Goal: Task Accomplishment & Management: Manage account settings

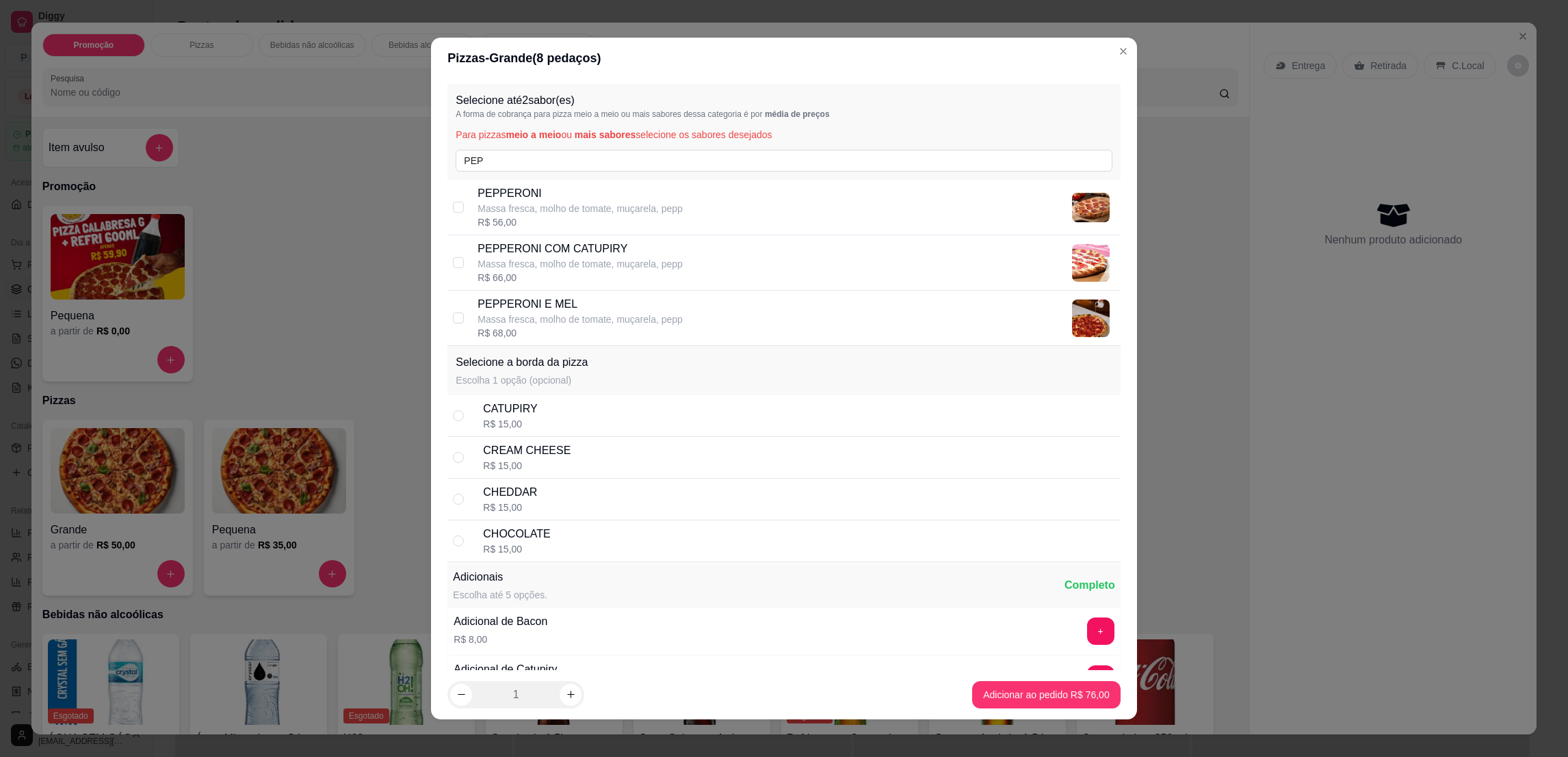
type input "PEP"
click at [570, 193] on p "PEPPERONI" at bounding box center [580, 194] width 205 height 16
checkbox input "true"
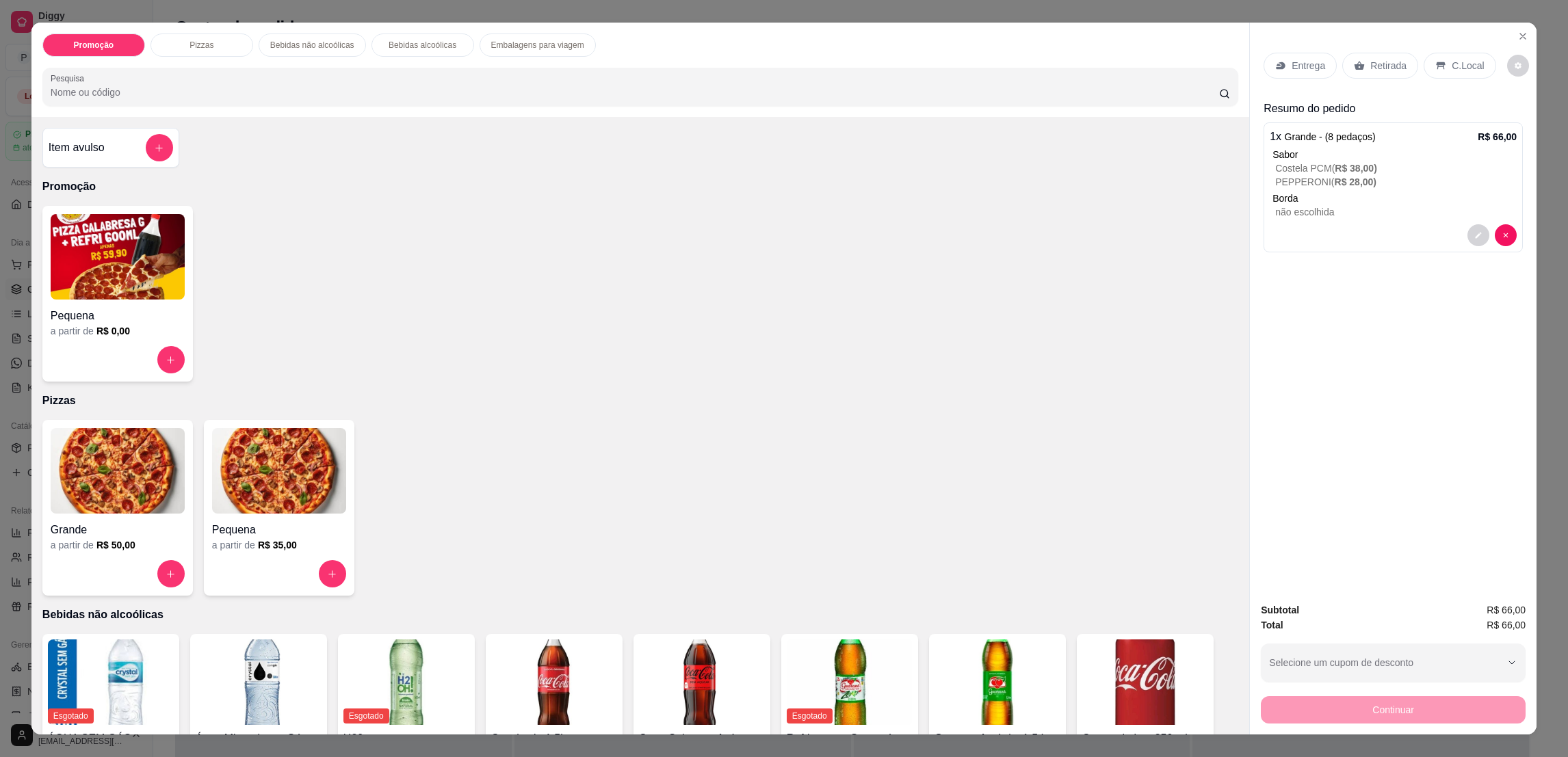
click at [1373, 59] on p "Retirada" at bounding box center [1389, 66] width 36 height 14
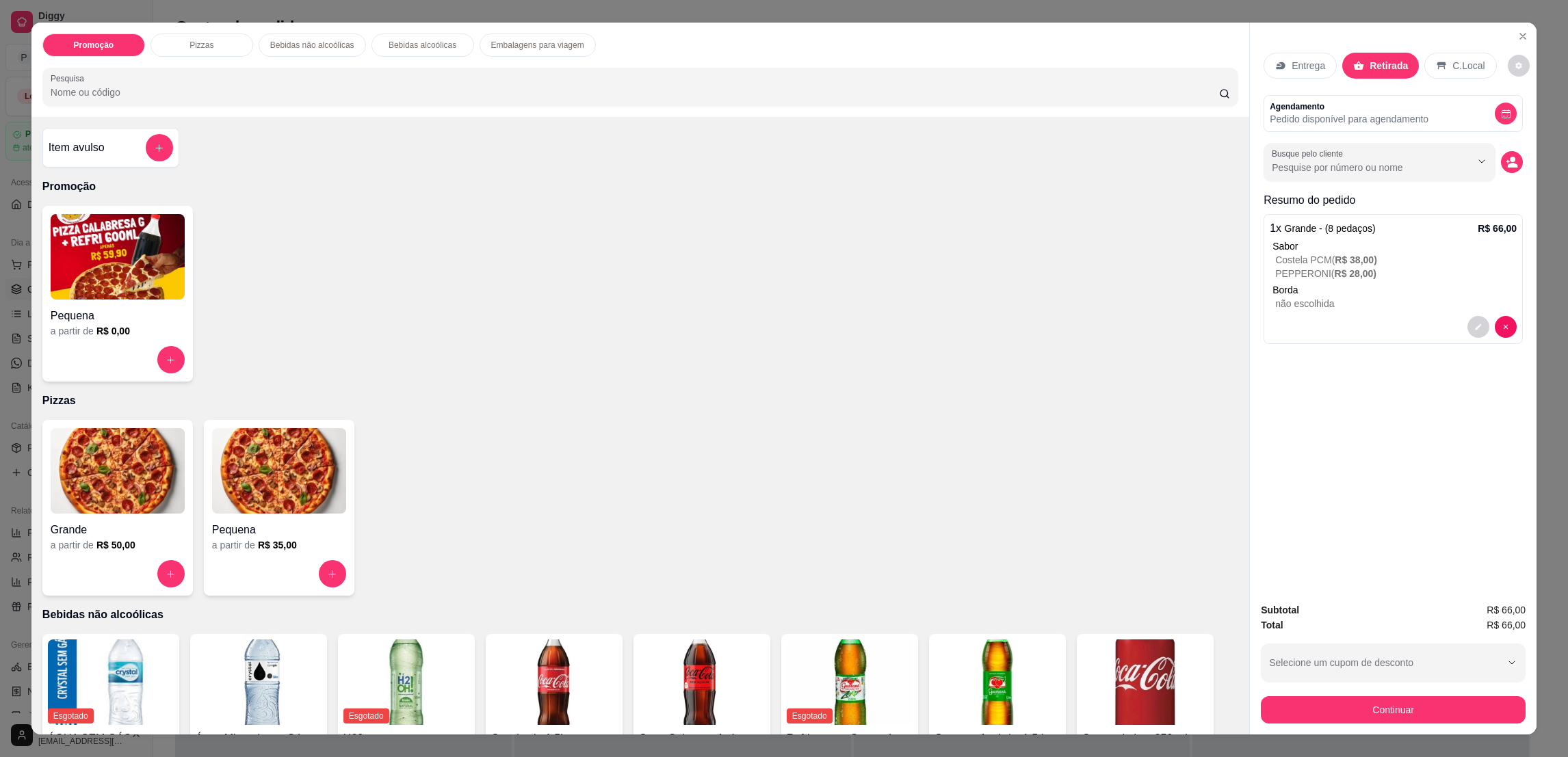
click at [1337, 512] on div "Entrega Retirada C.Local Agendamento Pedido disponível para agendamento Busque …" at bounding box center [1393, 307] width 287 height 569
click at [1510, 160] on circle "decrease-product-quantity" at bounding box center [1513, 160] width 5 height 5
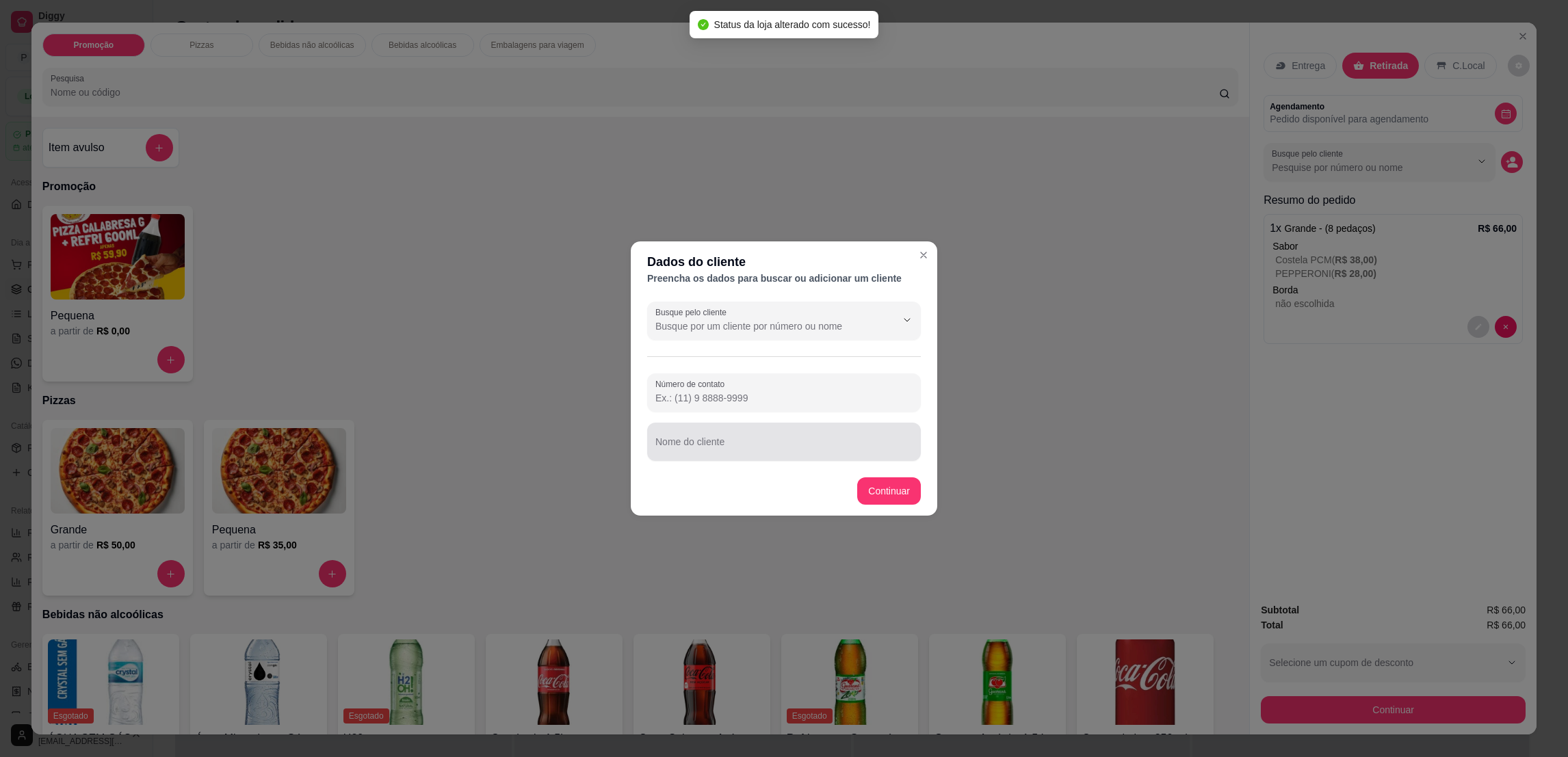
click at [820, 440] on input "Nome do cliente" at bounding box center [784, 447] width 257 height 14
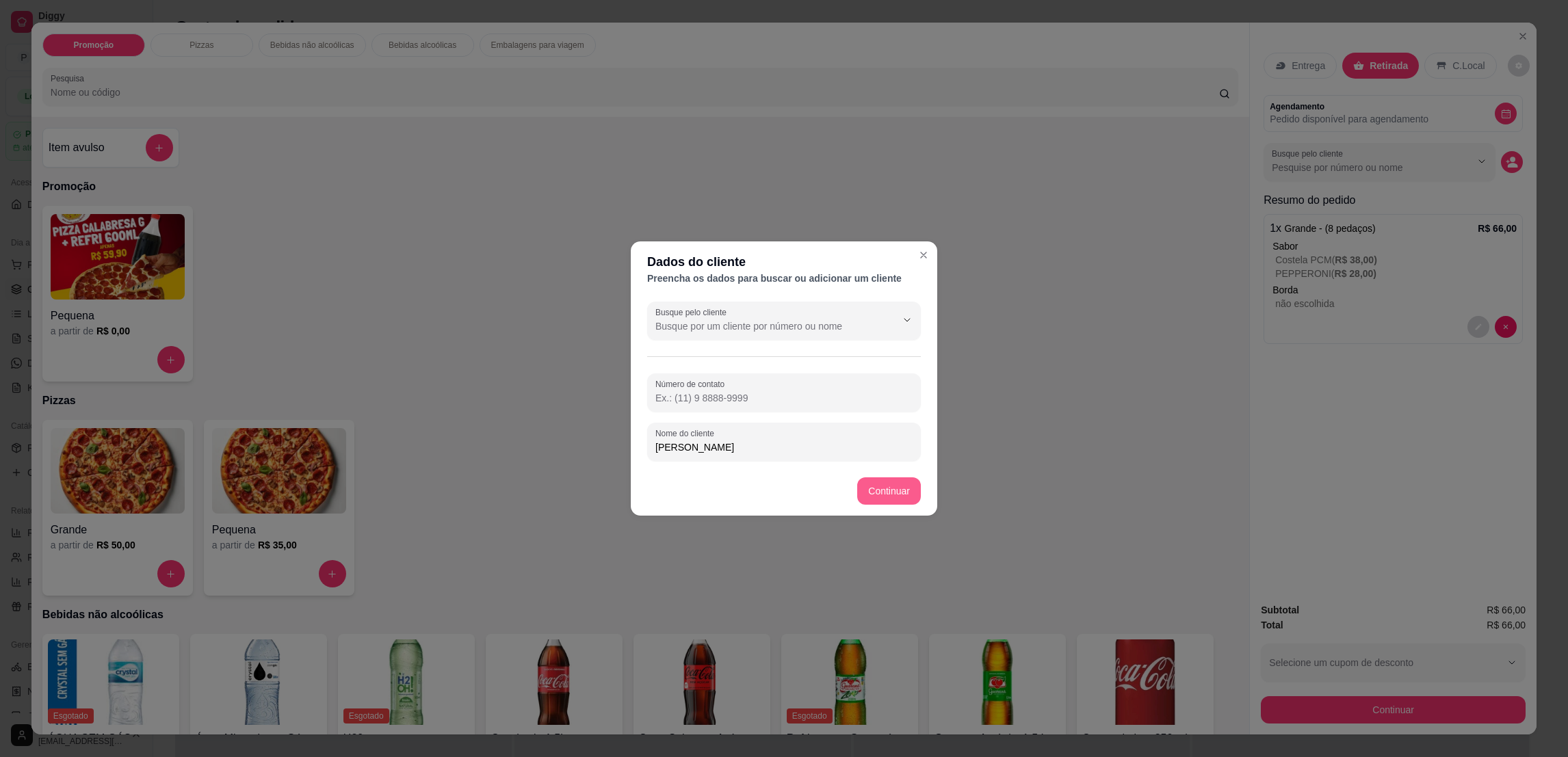
type input "[PERSON_NAME]"
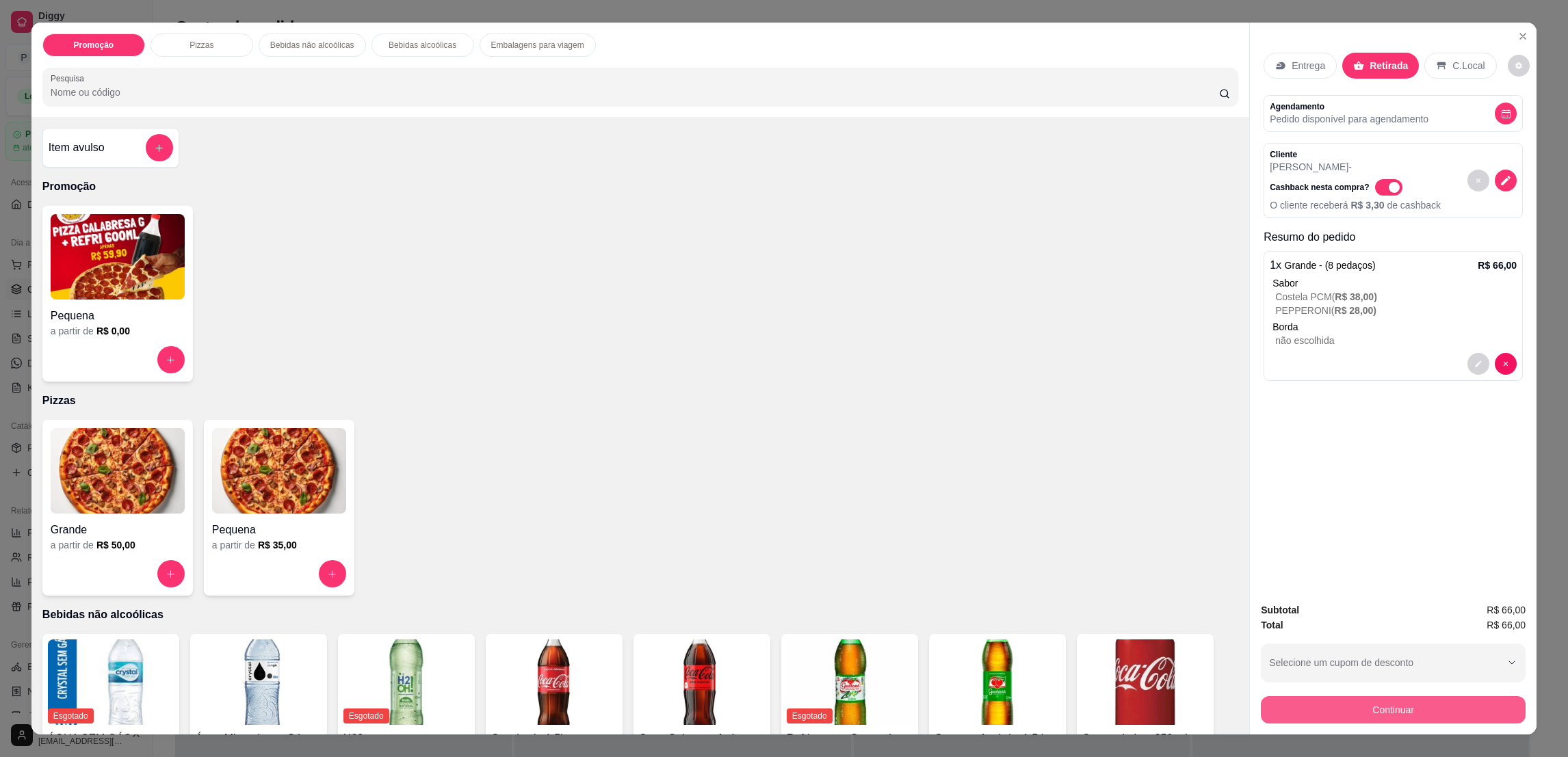
click at [1389, 722] on button "Continuar" at bounding box center [1393, 710] width 265 height 27
click at [1297, 701] on button "Continuar" at bounding box center [1393, 710] width 265 height 27
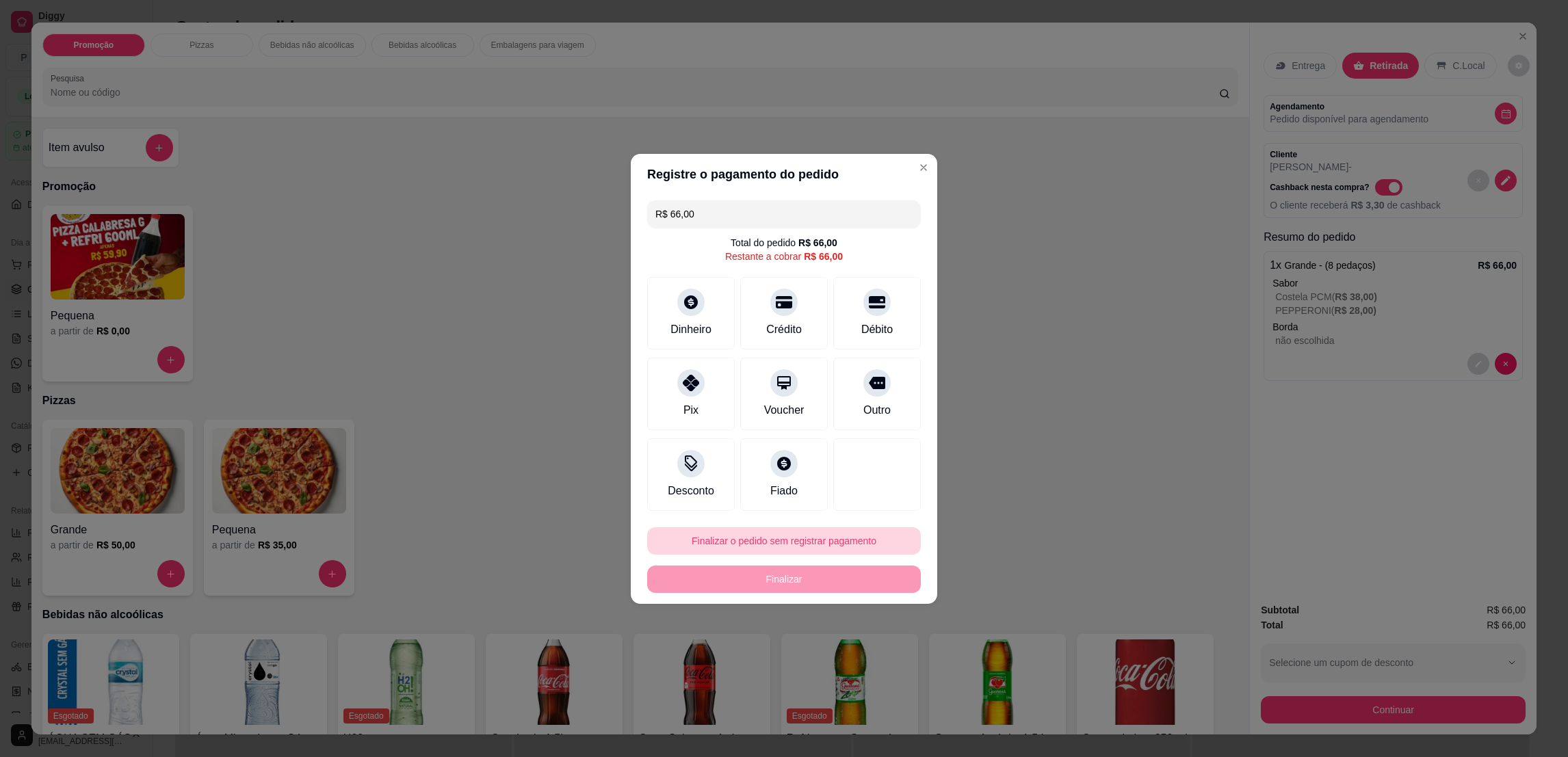
click at [855, 535] on button "Finalizar o pedido sem registrar pagamento" at bounding box center [784, 541] width 273 height 27
click at [880, 657] on button "Confirmar" at bounding box center [870, 654] width 51 height 21
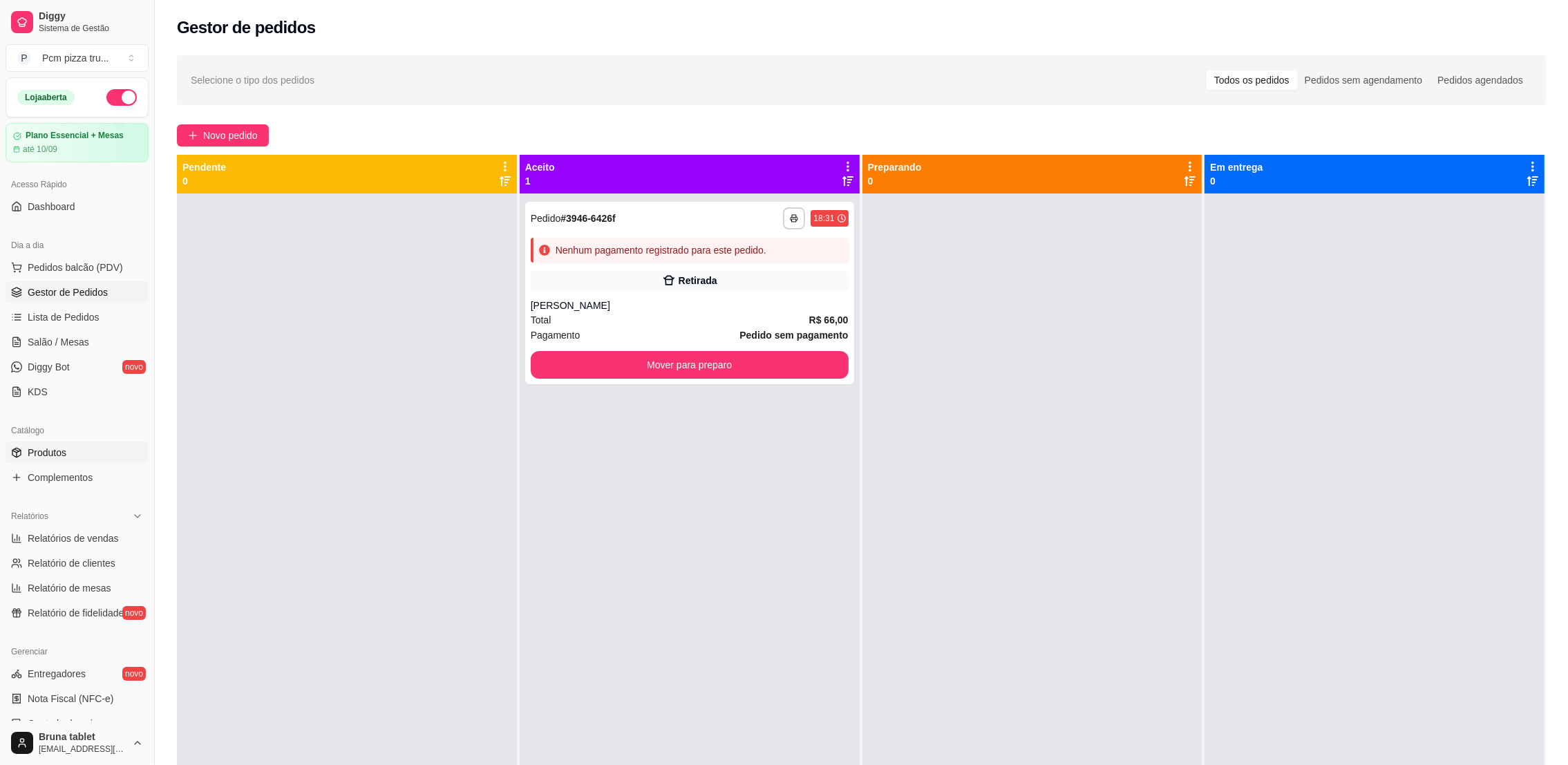
click at [69, 446] on link "Produtos" at bounding box center [77, 453] width 143 height 22
click at [76, 451] on link "Produtos" at bounding box center [77, 453] width 143 height 22
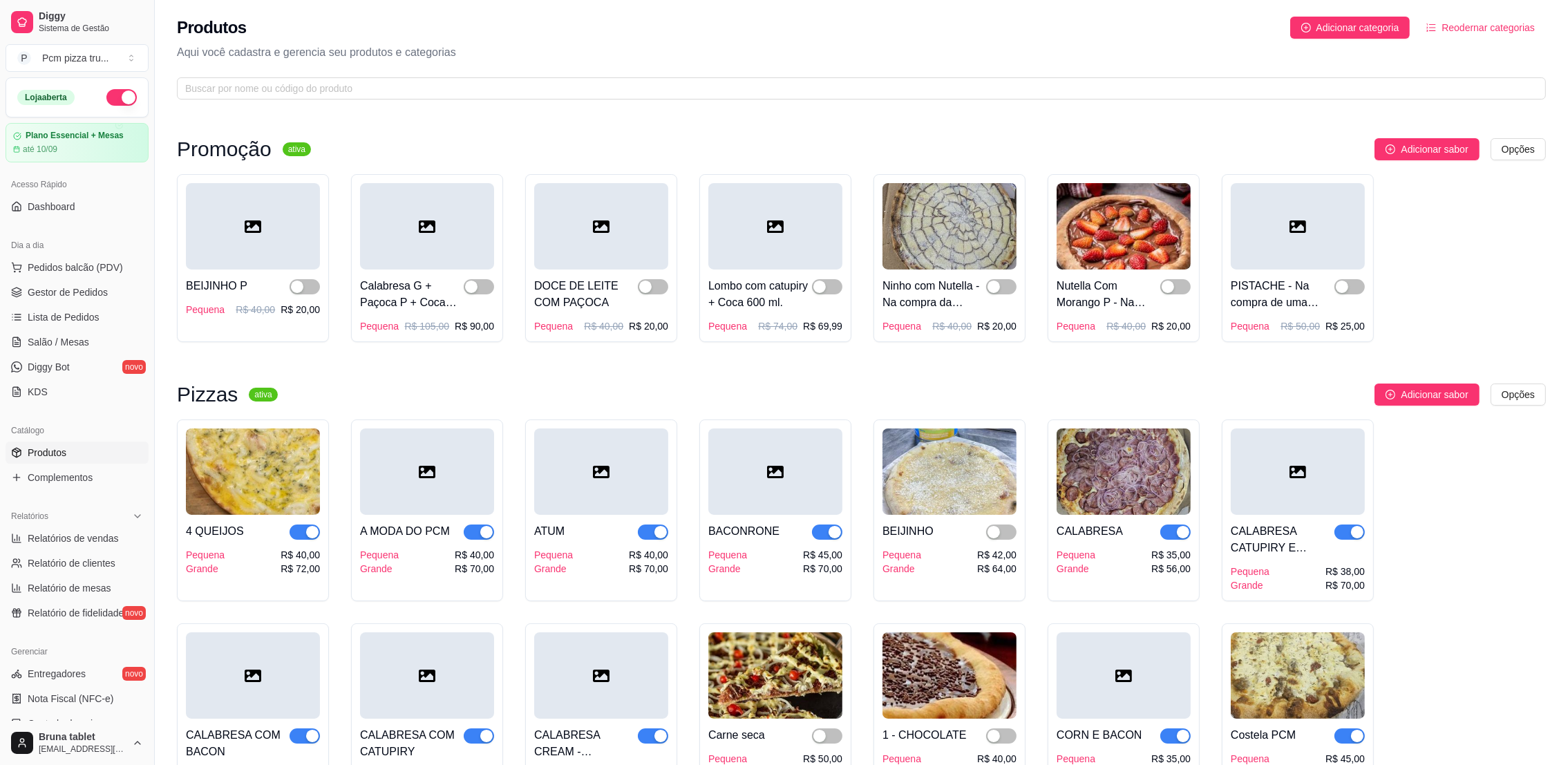
click at [76, 451] on link "Produtos" at bounding box center [77, 453] width 143 height 22
click at [1512, 392] on html "Diggy Sistema de Gestão P Pcm pizza tru ... Loja aberta Plano Essencial + Mesas…" at bounding box center [784, 382] width 1568 height 765
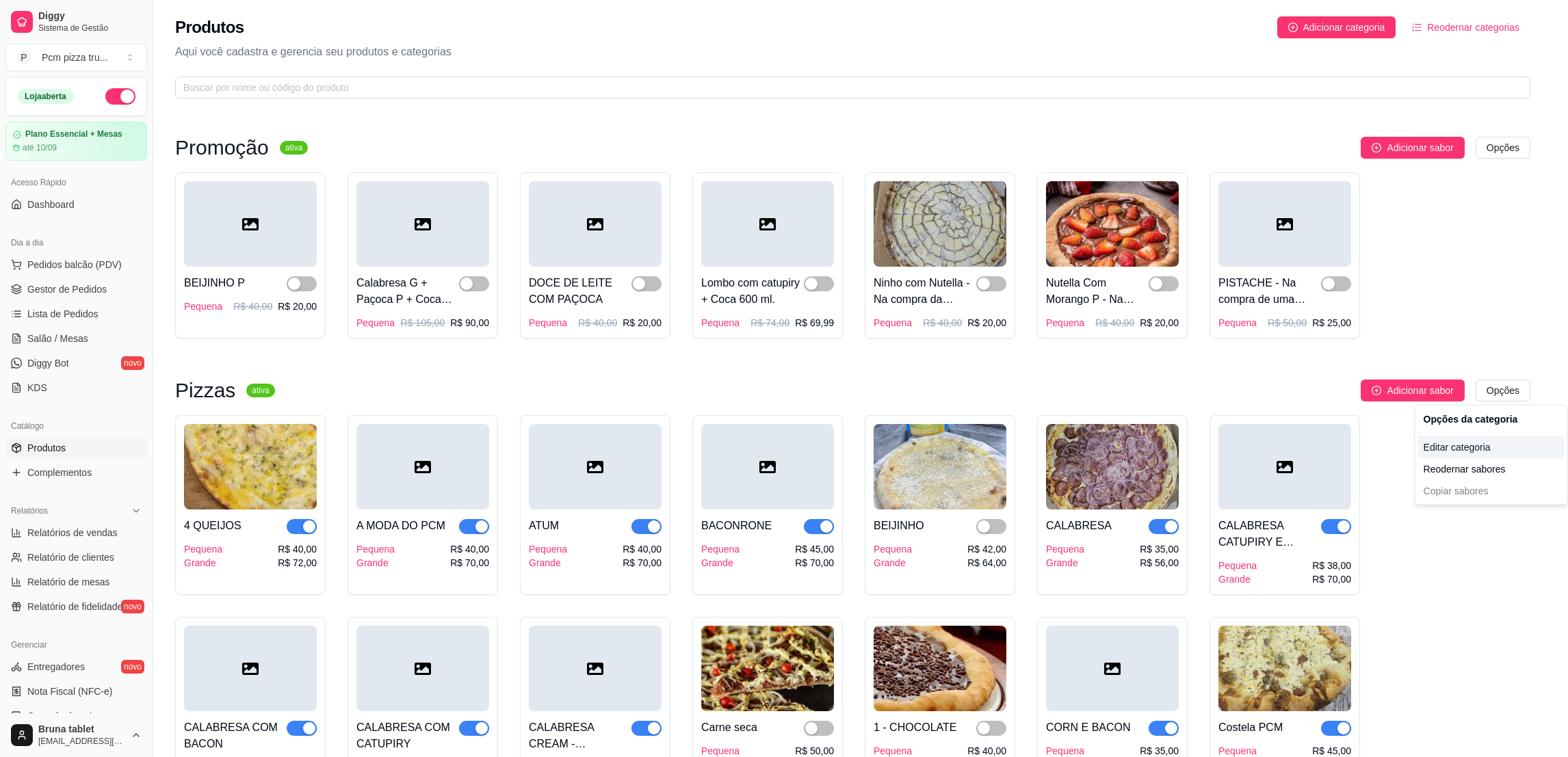
click at [1459, 444] on div "Editar categoria" at bounding box center [1491, 447] width 146 height 22
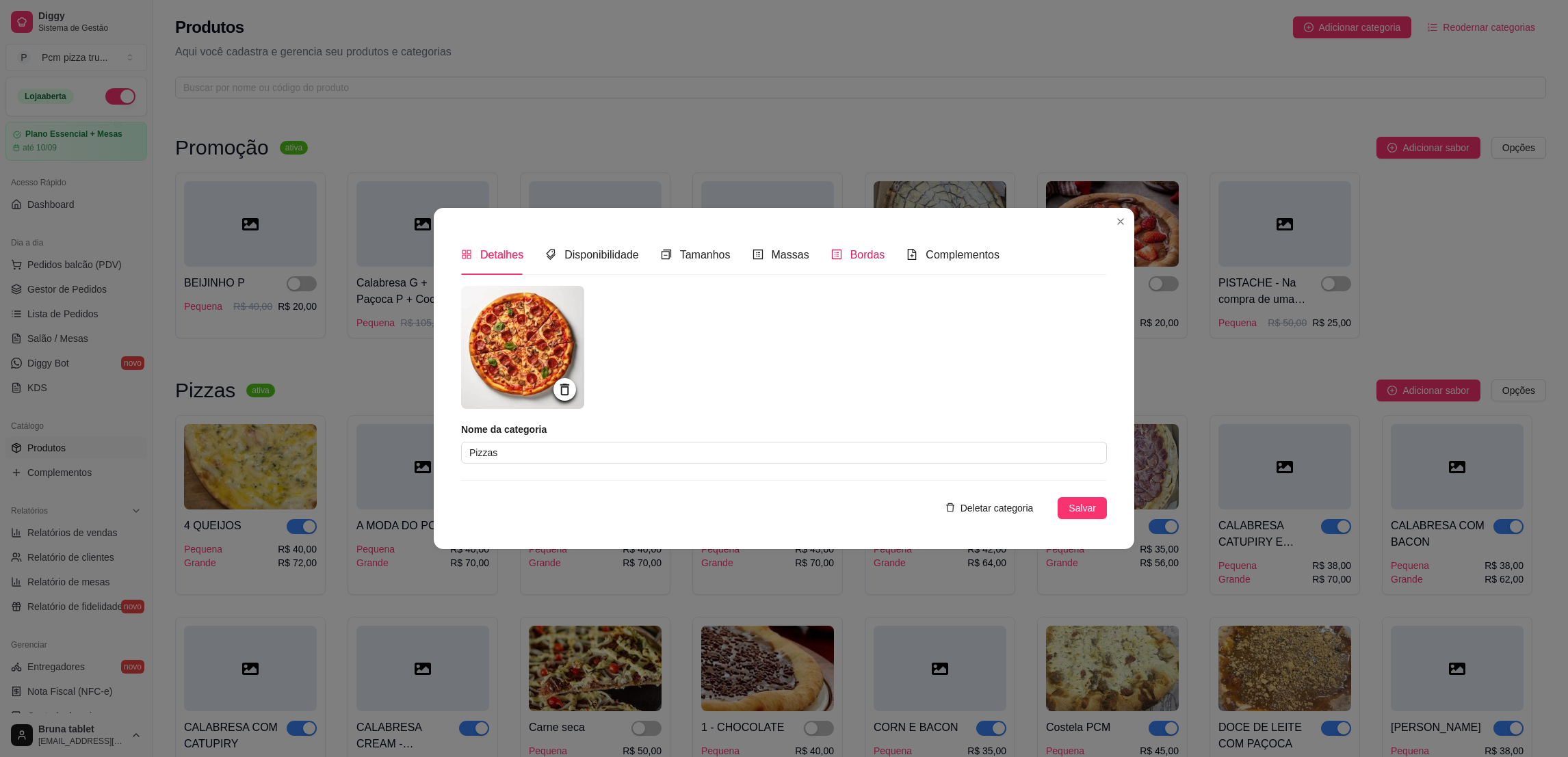
click at [851, 259] on span "Bordas" at bounding box center [868, 254] width 35 height 12
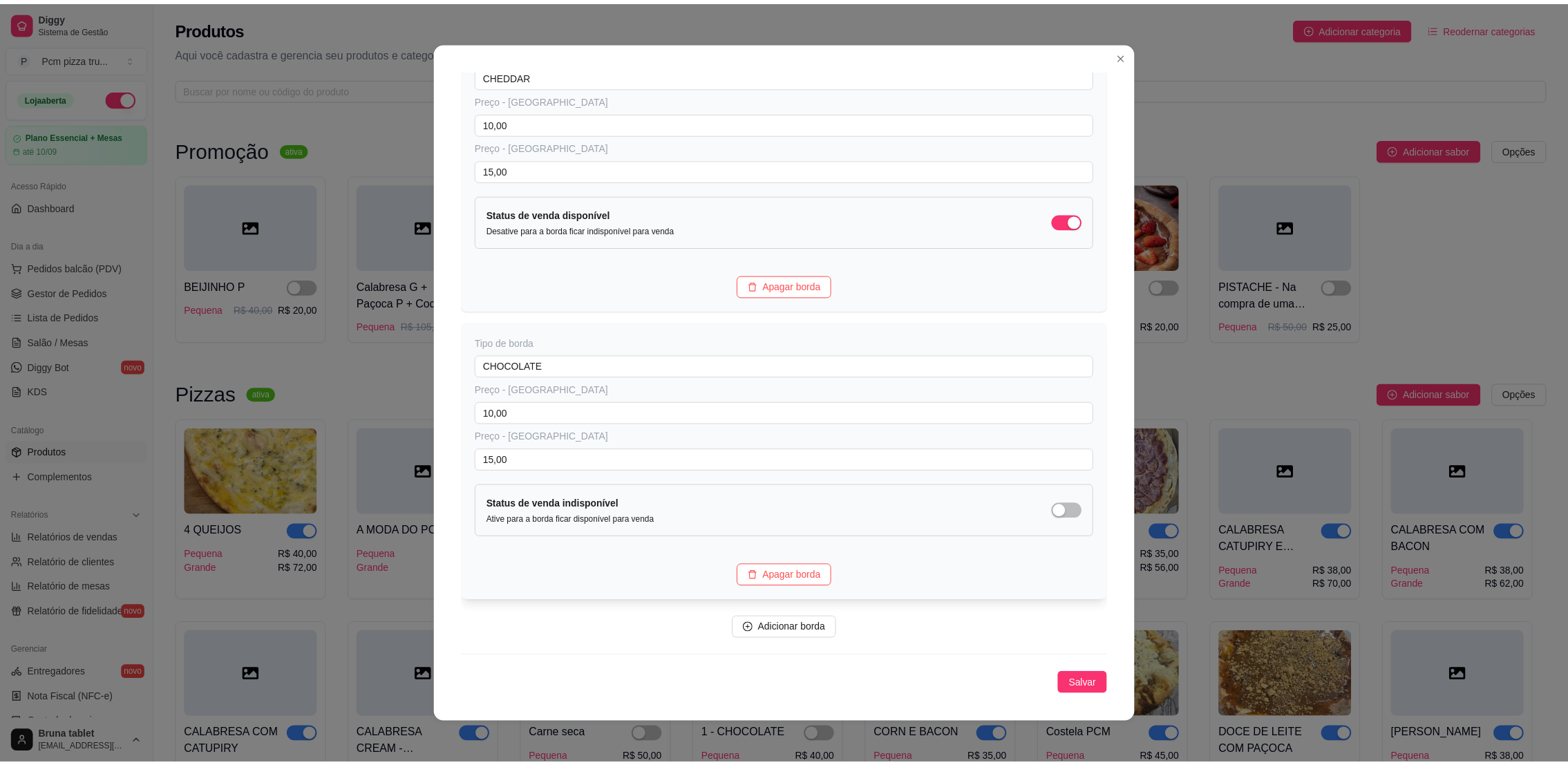
scroll to position [2, 0]
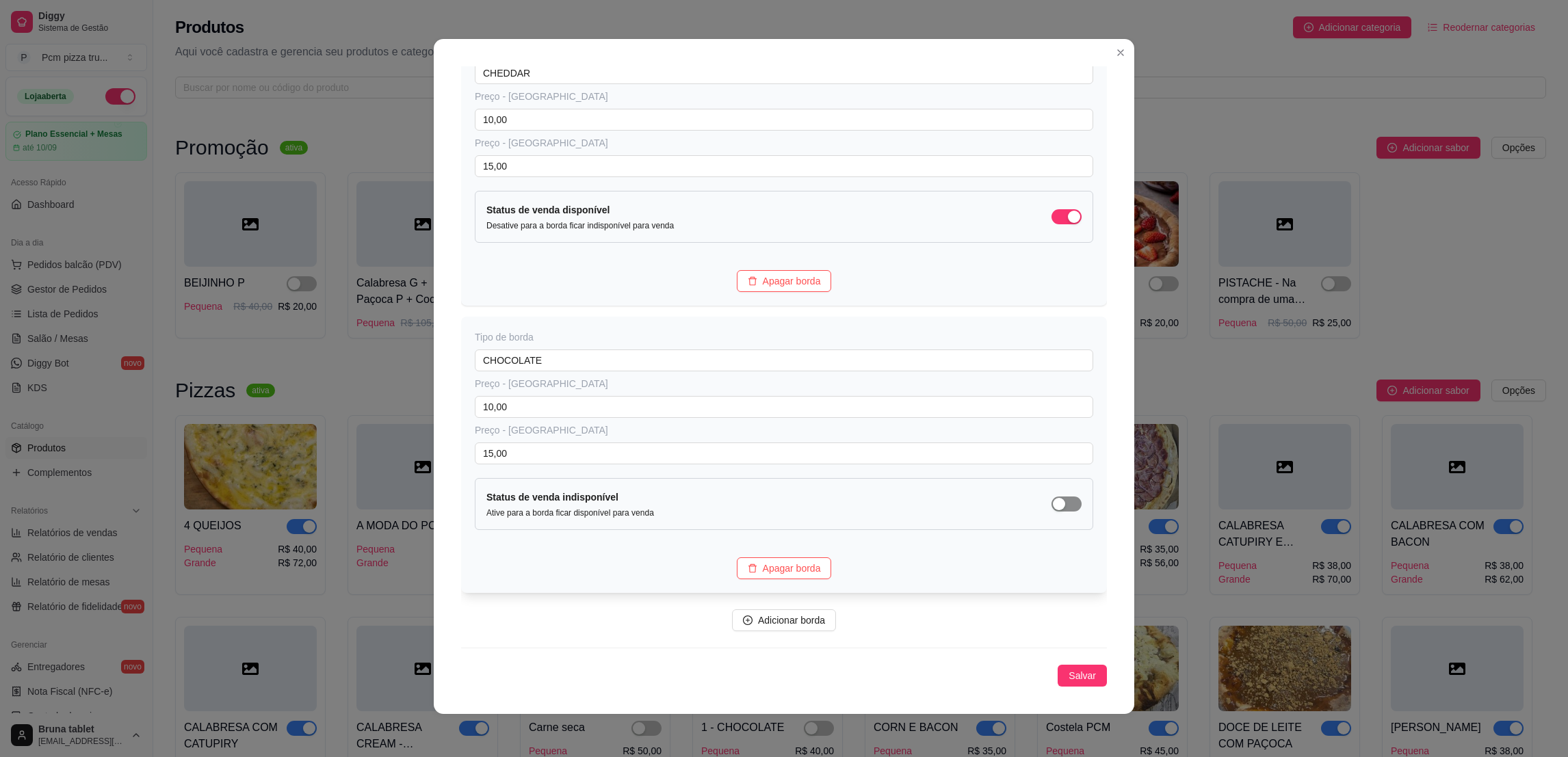
click at [1053, 504] on div "button" at bounding box center [1060, 504] width 12 height 12
click at [1068, 681] on span "Salvar" at bounding box center [1082, 676] width 27 height 15
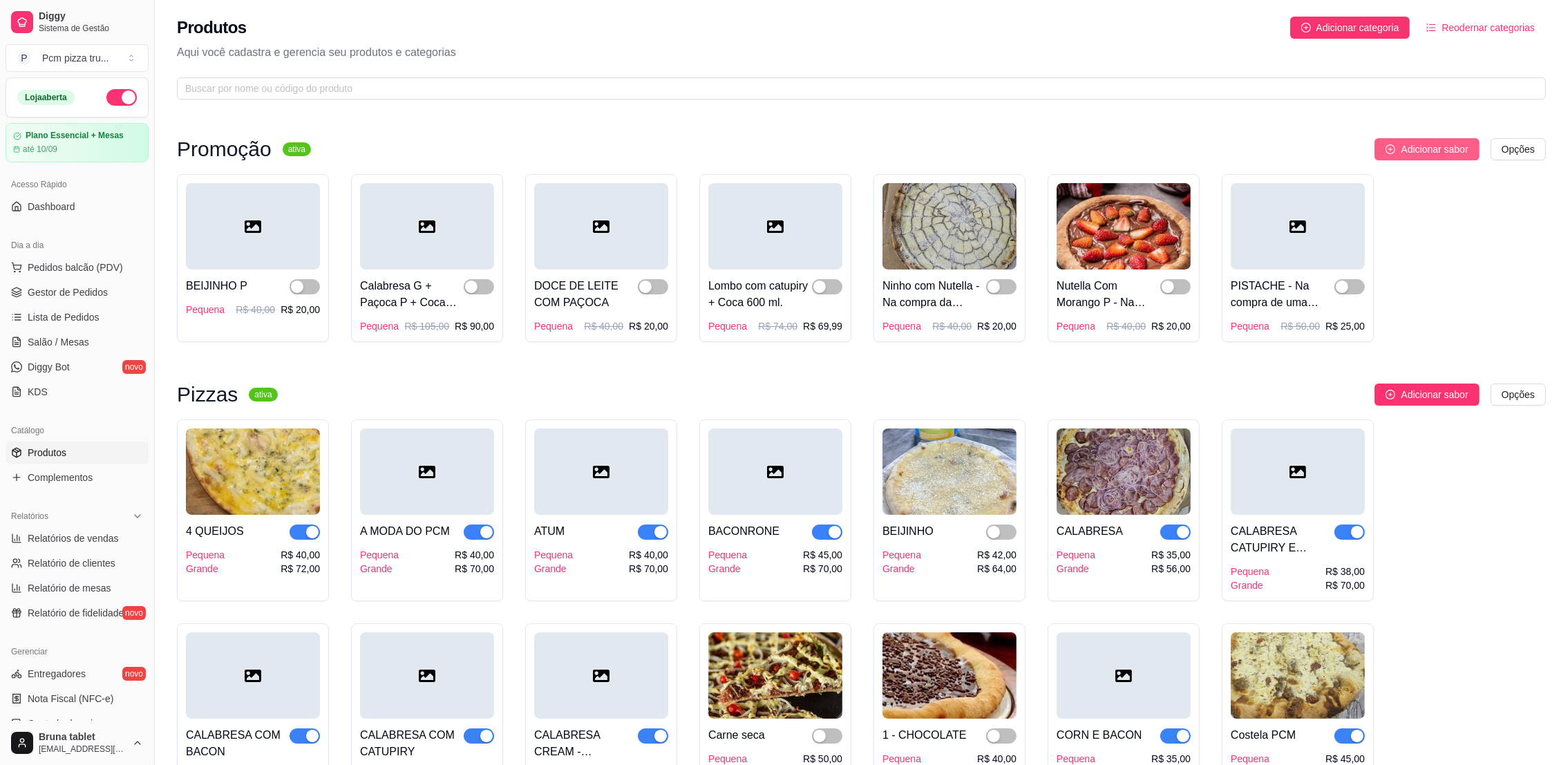
click at [1399, 142] on button "Adicionar sabor" at bounding box center [1427, 149] width 104 height 22
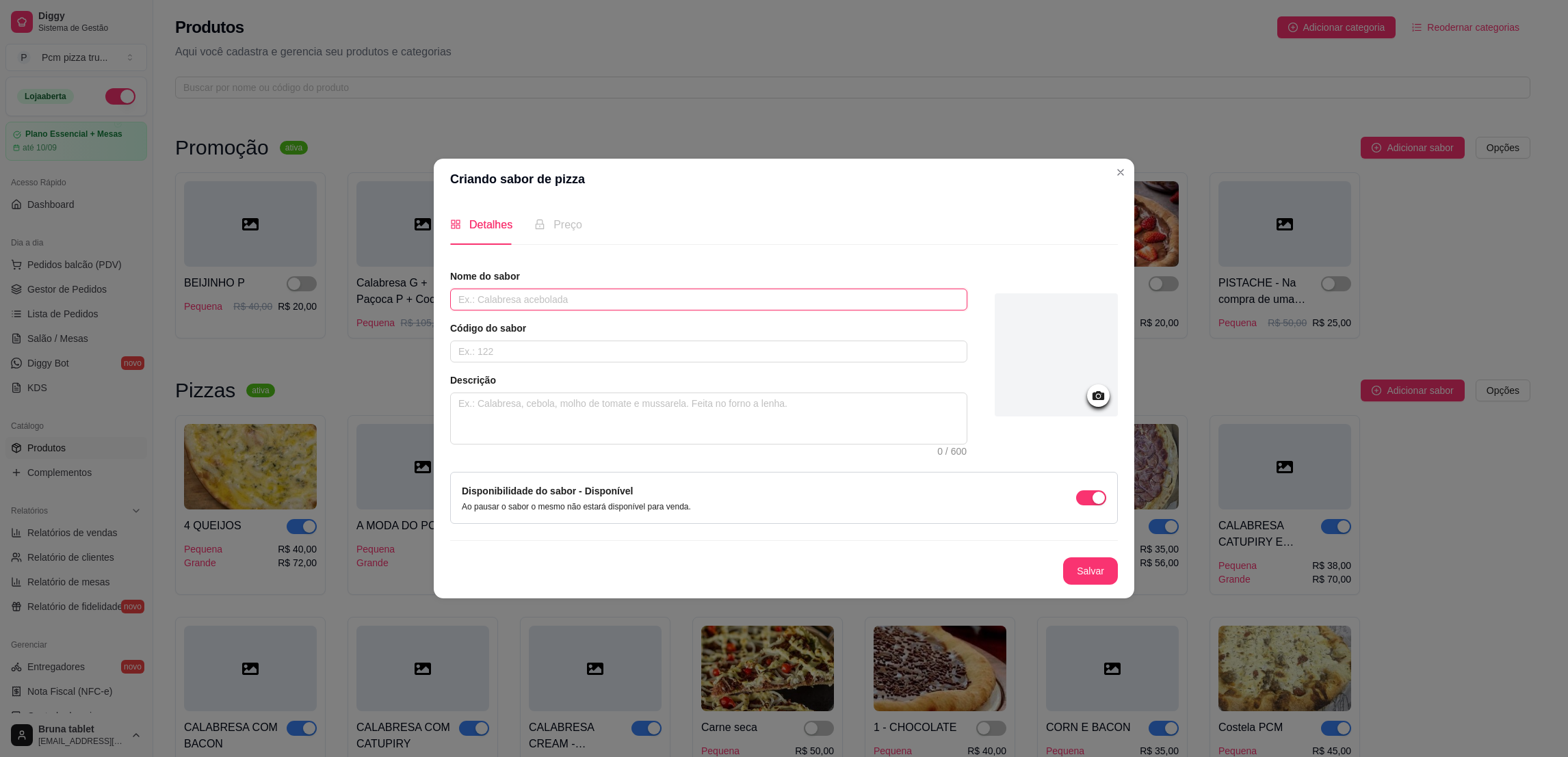
click at [569, 306] on input "text" at bounding box center [708, 300] width 517 height 22
type input "CALABRESA ACEBOLADA"
click at [560, 226] on span "Preço" at bounding box center [568, 225] width 29 height 12
click at [1091, 568] on button "Salvar" at bounding box center [1090, 572] width 55 height 27
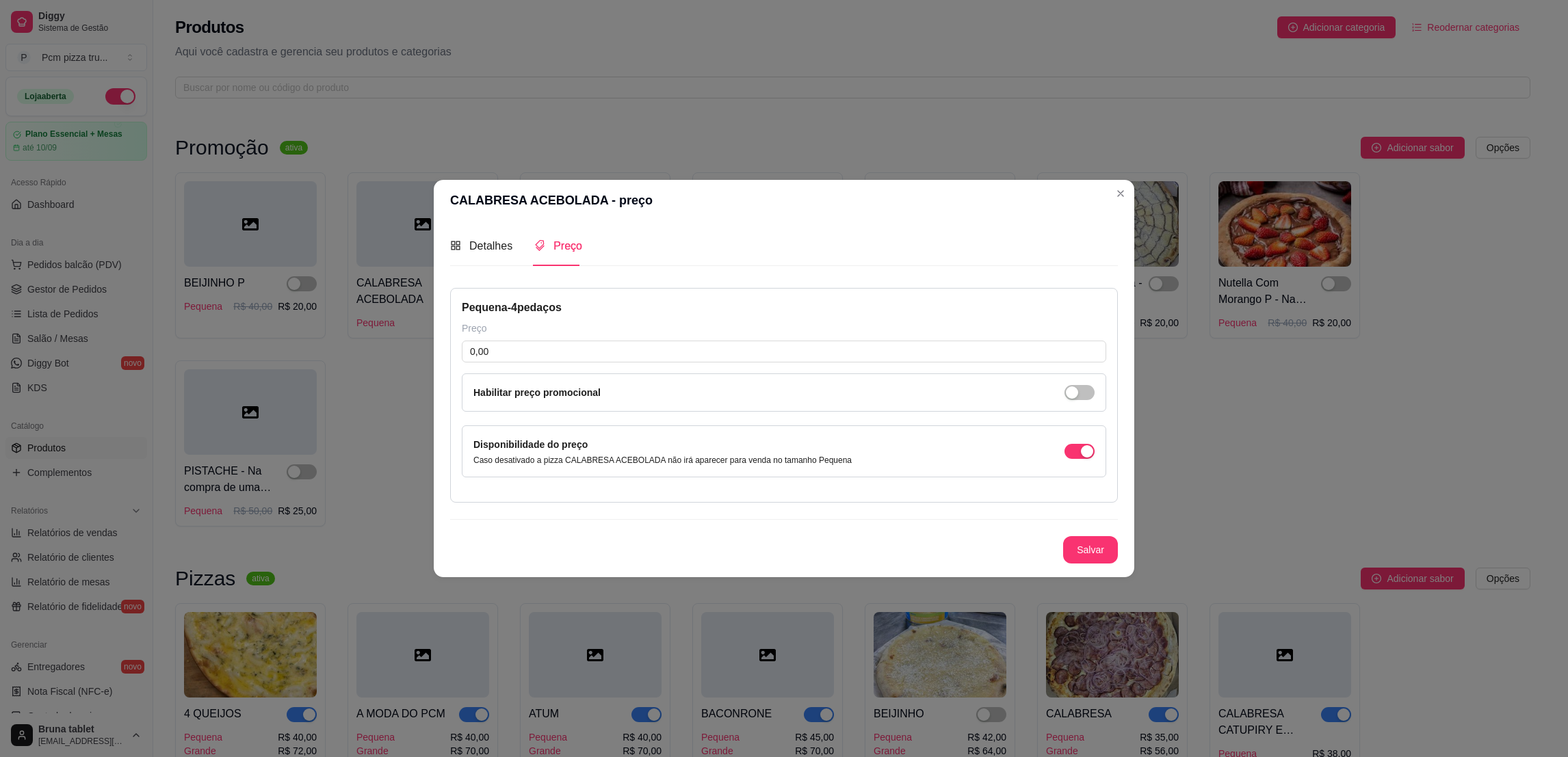
click at [577, 312] on div "Pequena - 4 pedaços" at bounding box center [784, 308] width 645 height 16
click at [555, 302] on div "Pequena - 4 pedaços" at bounding box center [784, 308] width 645 height 16
click at [506, 304] on div "Pequena - 4 pedaços" at bounding box center [784, 308] width 645 height 16
click at [482, 306] on div "Pequena - 4 pedaços" at bounding box center [784, 308] width 645 height 16
click at [497, 245] on span "Detalhes" at bounding box center [491, 246] width 43 height 12
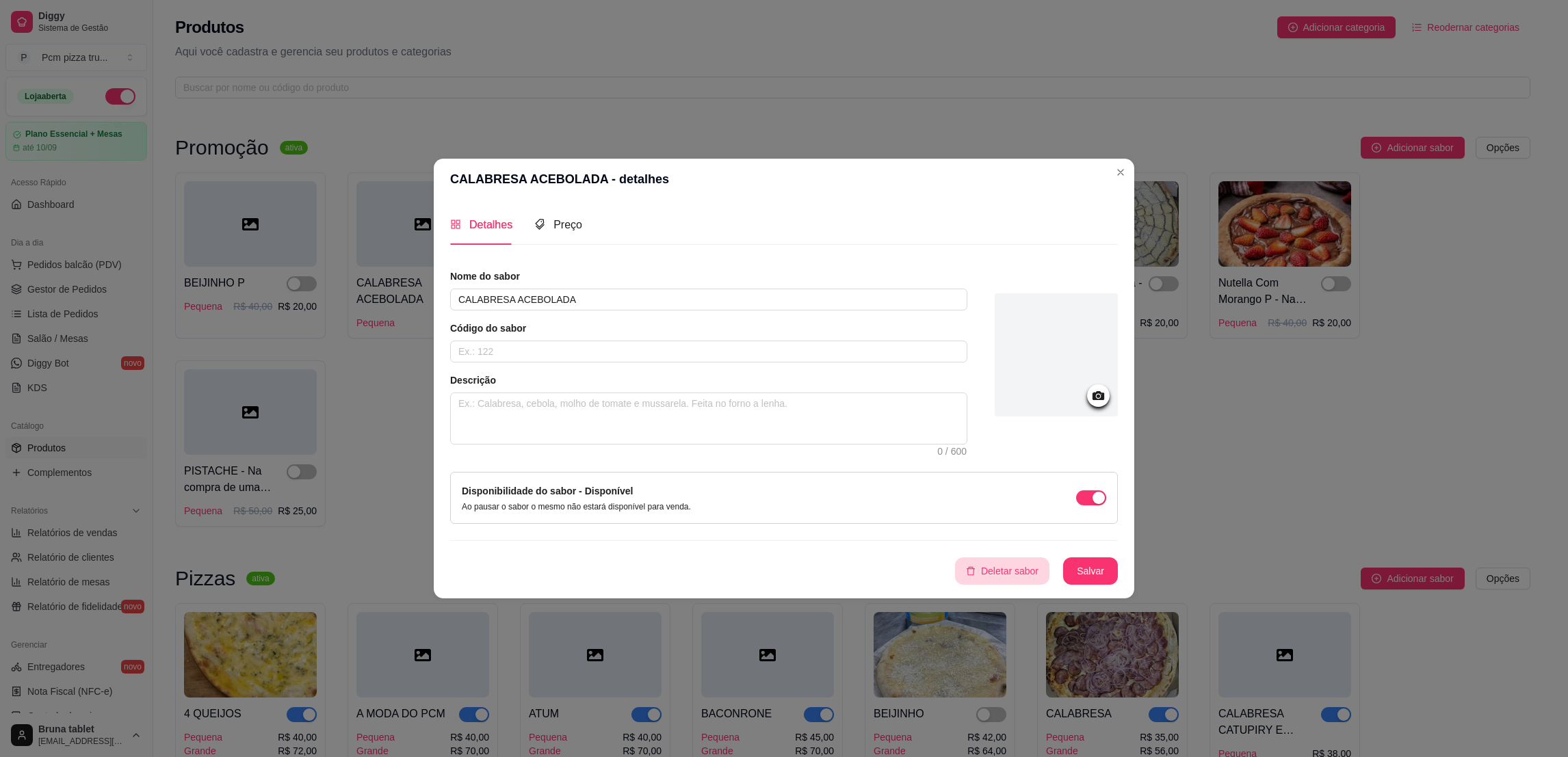
click at [1012, 575] on button "Deletar sabor" at bounding box center [1002, 572] width 94 height 27
click at [987, 528] on button "sim" at bounding box center [988, 532] width 55 height 27
click at [576, 219] on span "Preço" at bounding box center [568, 225] width 29 height 12
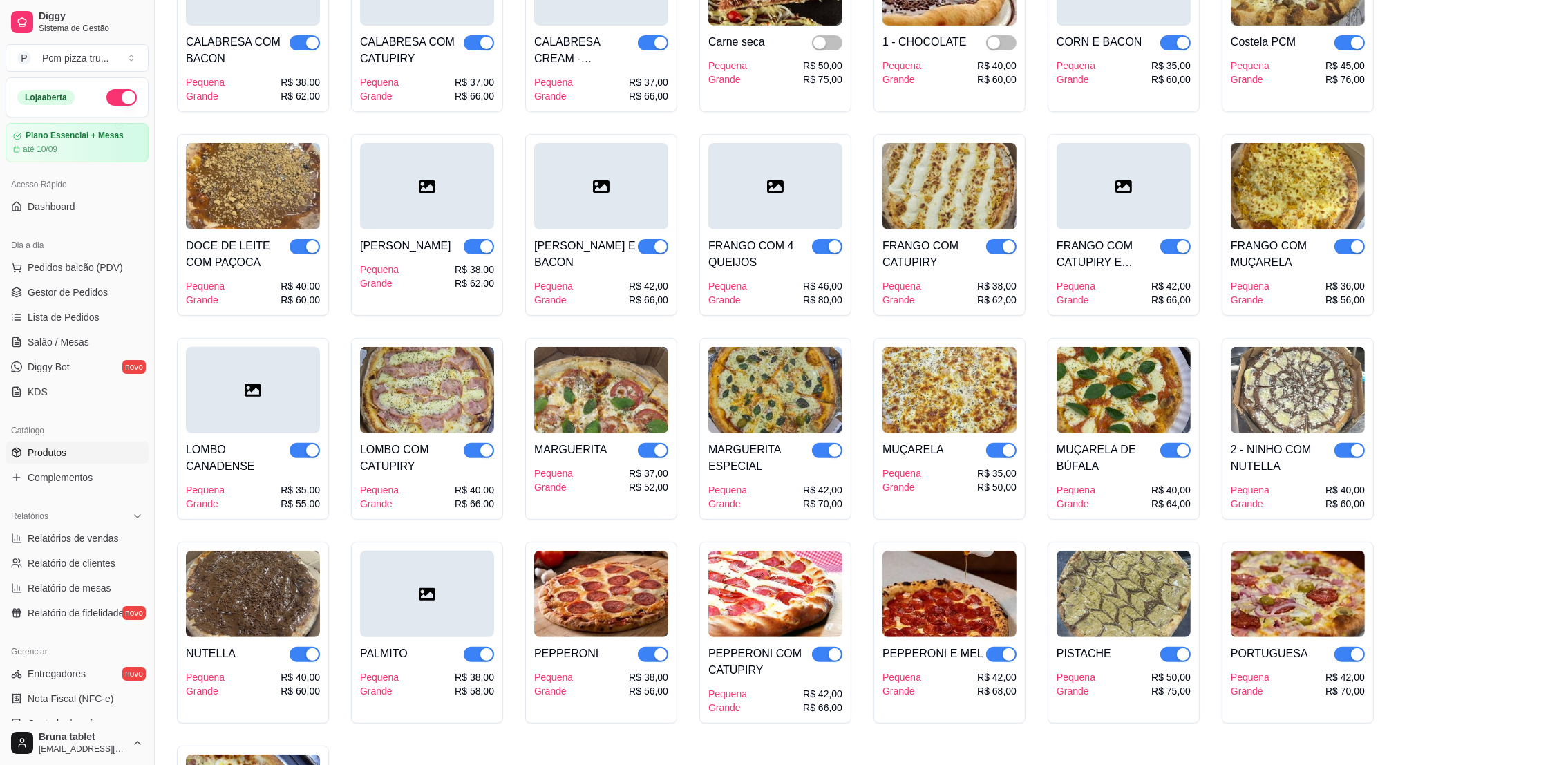
scroll to position [726, 0]
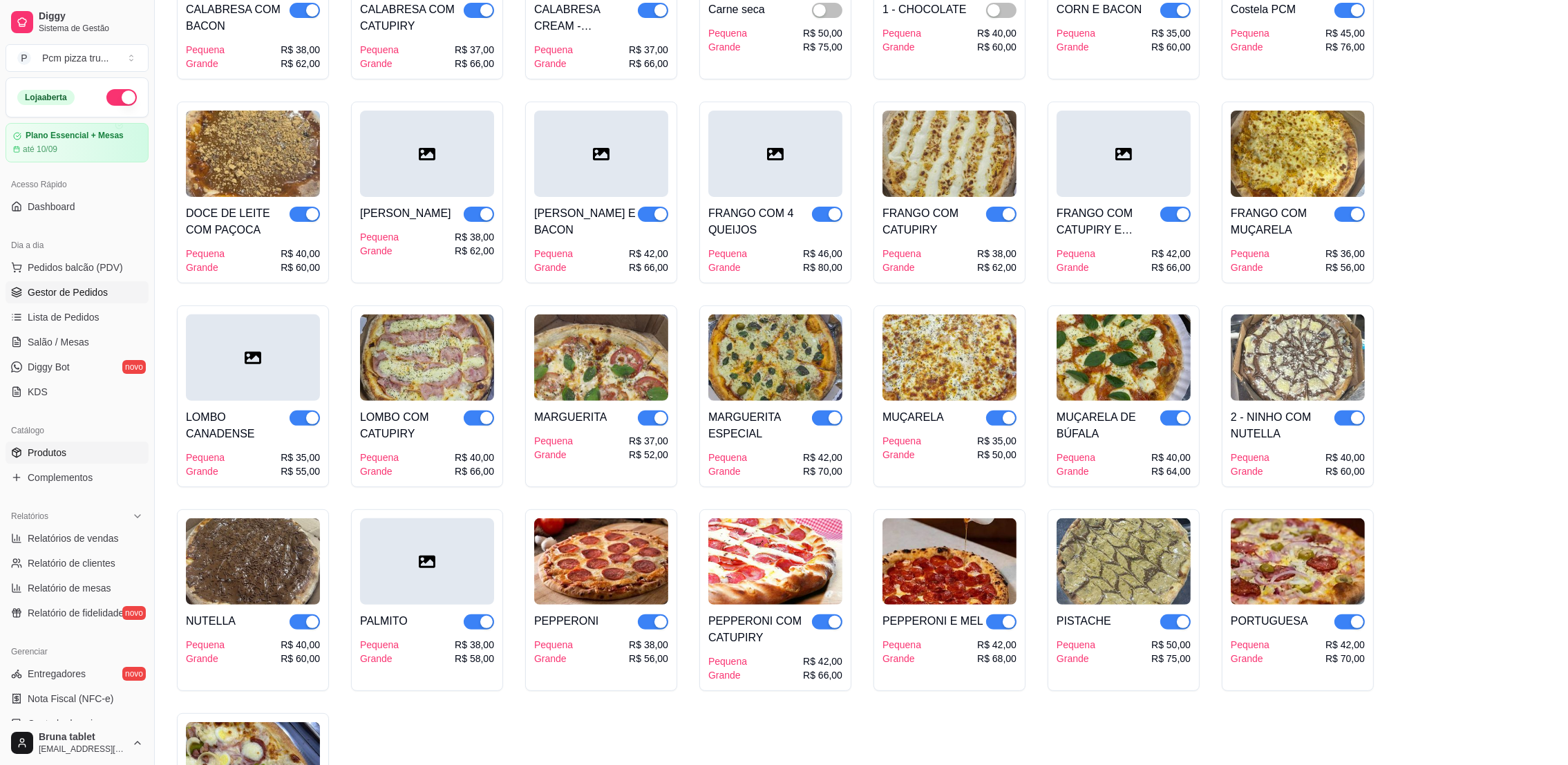
click at [88, 297] on span "Gestor de Pedidos" at bounding box center [68, 292] width 81 height 14
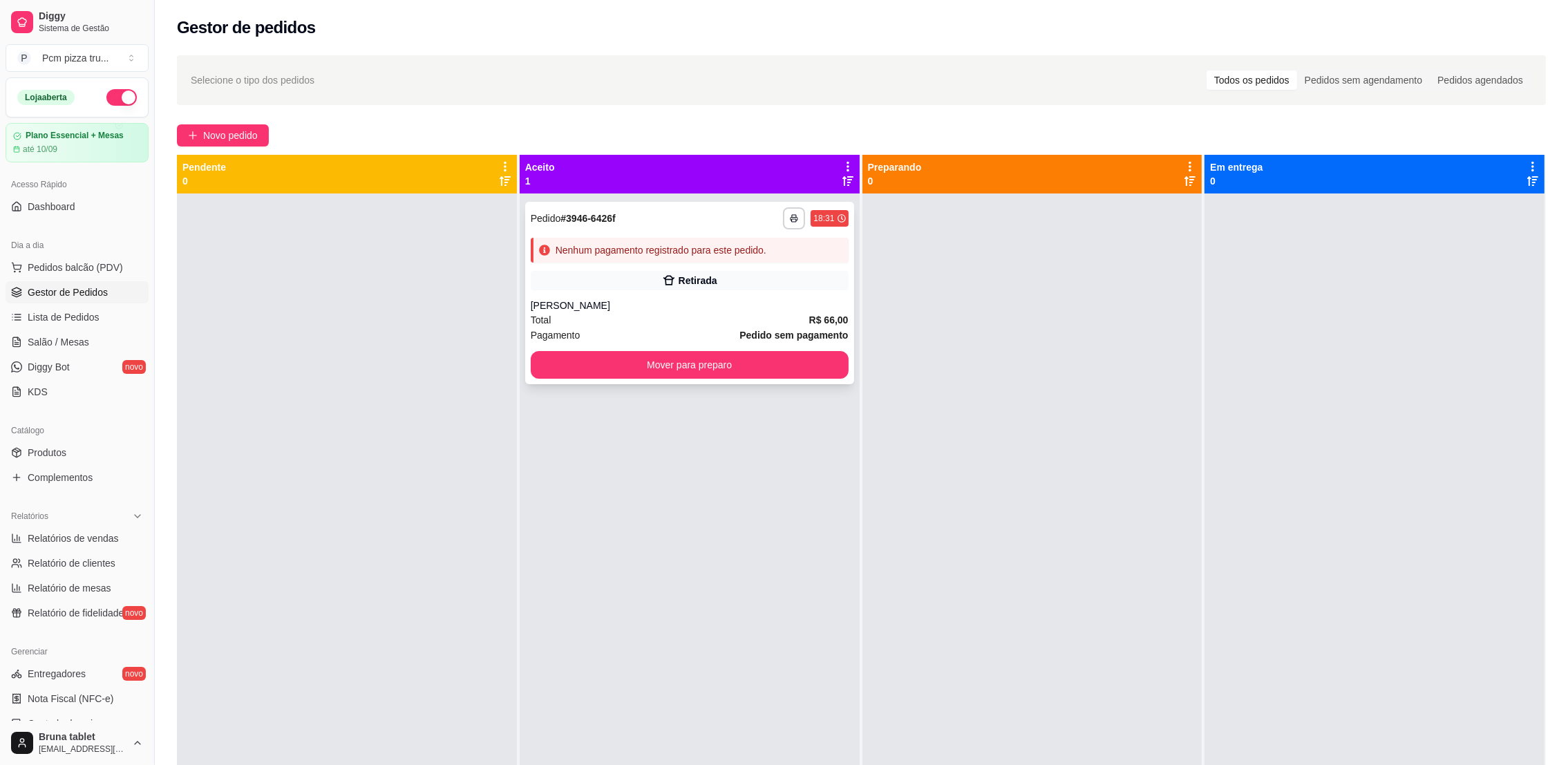
click at [599, 256] on div "Nenhum pagamento registrado para este pedido." at bounding box center [661, 251] width 211 height 14
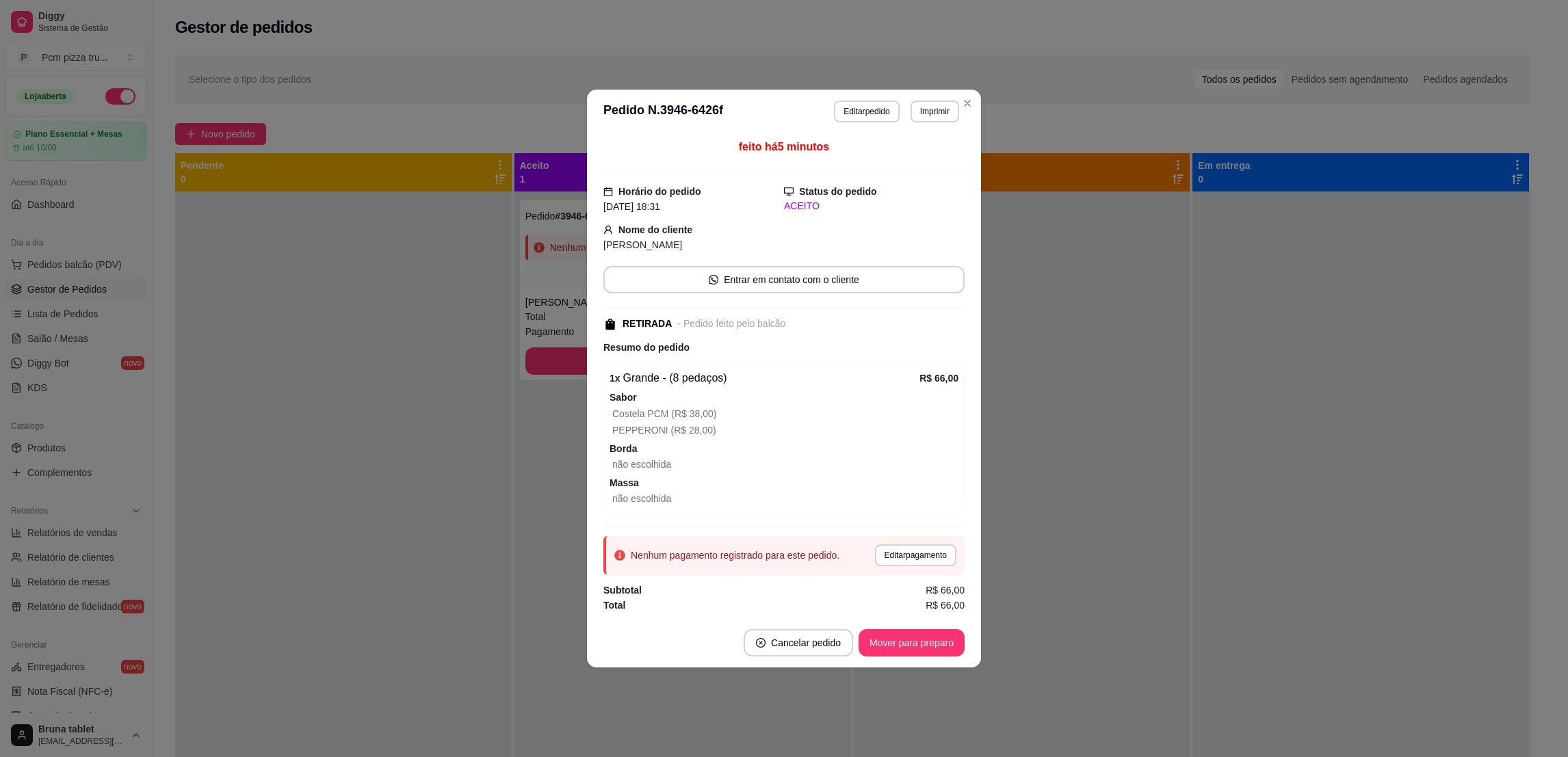
click at [889, 104] on button "Editar pedido" at bounding box center [866, 111] width 65 height 22
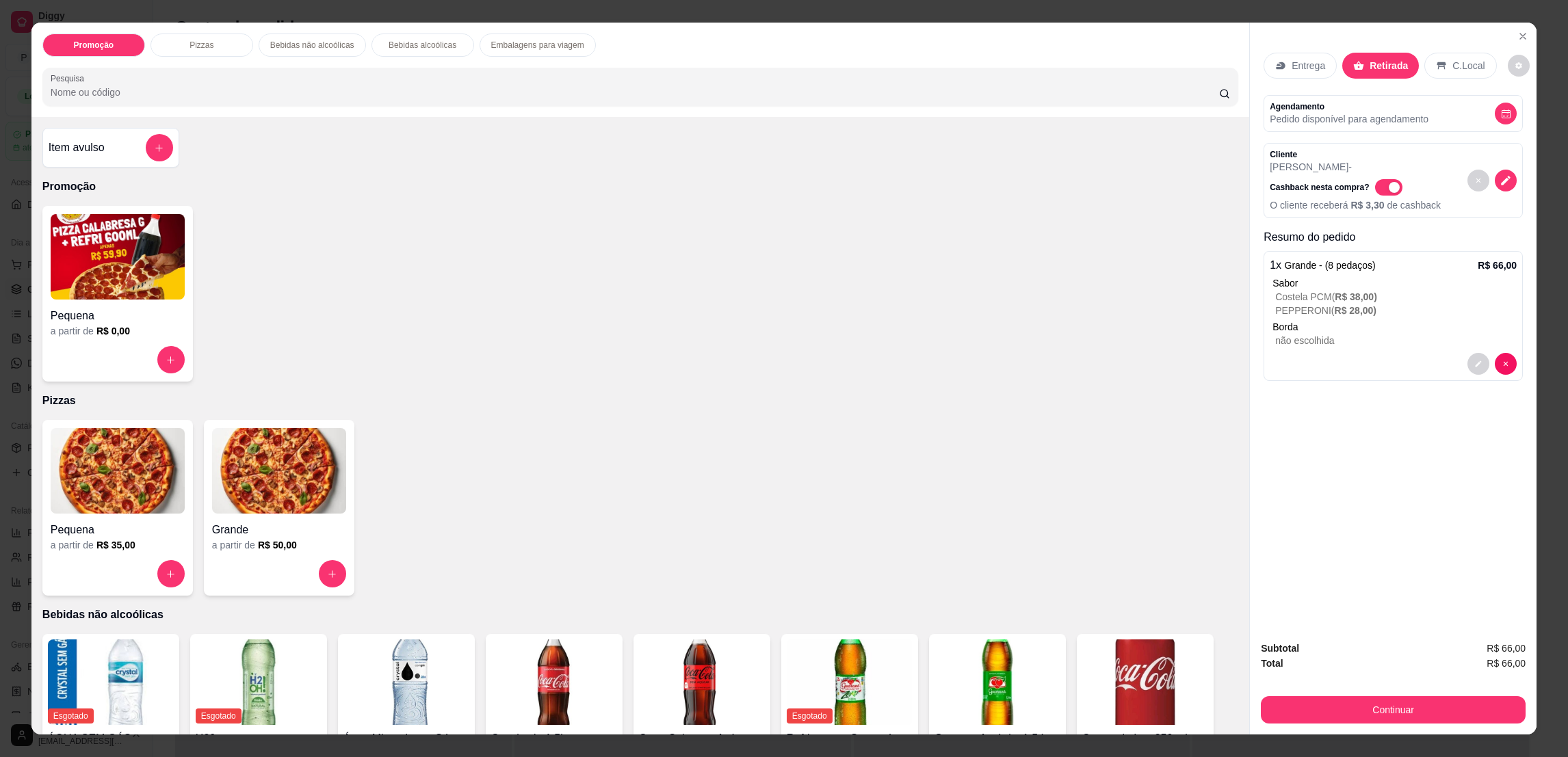
click at [1468, 368] on button "decrease-product-quantity" at bounding box center [1479, 364] width 22 height 22
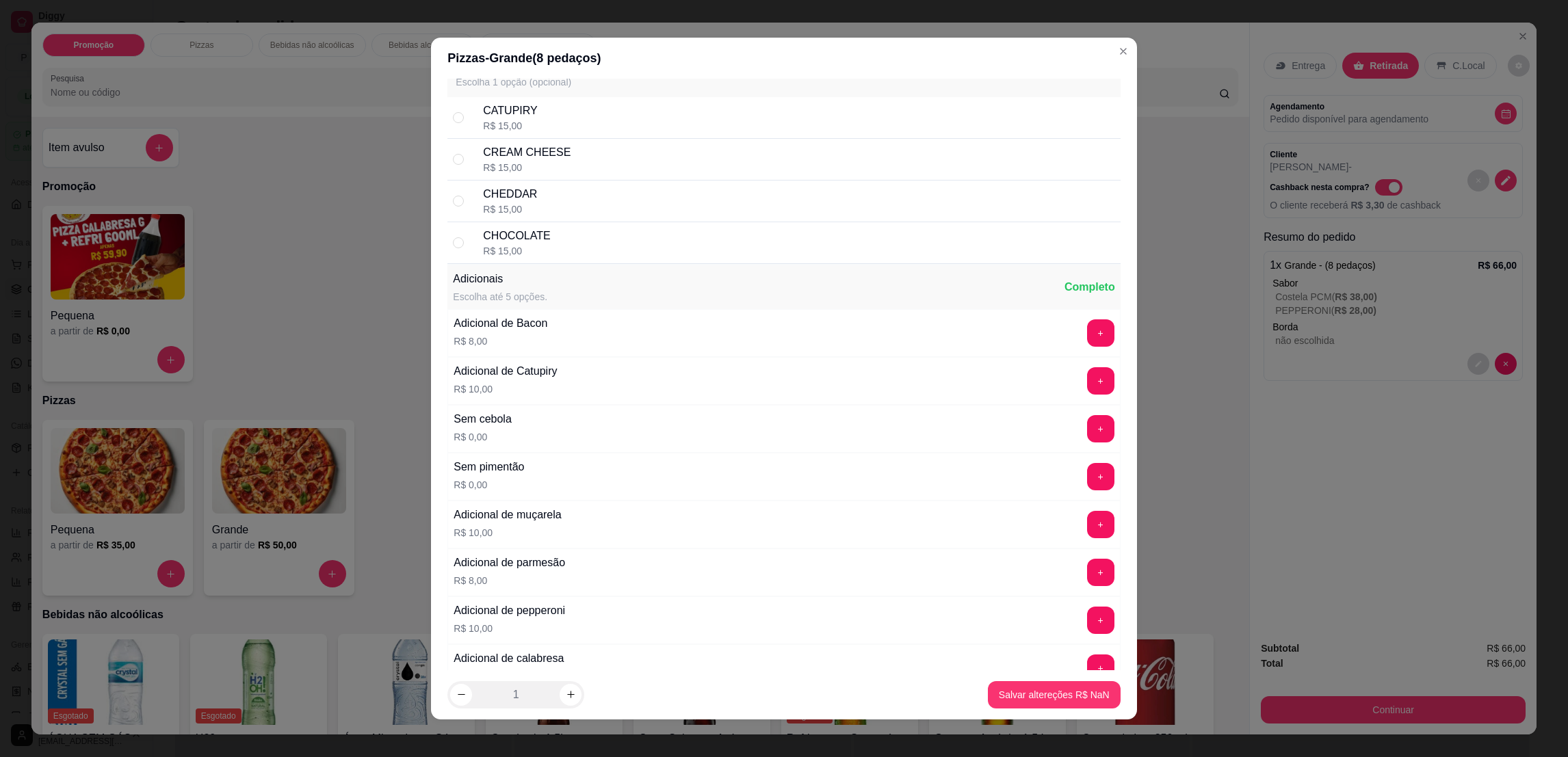
scroll to position [1949, 0]
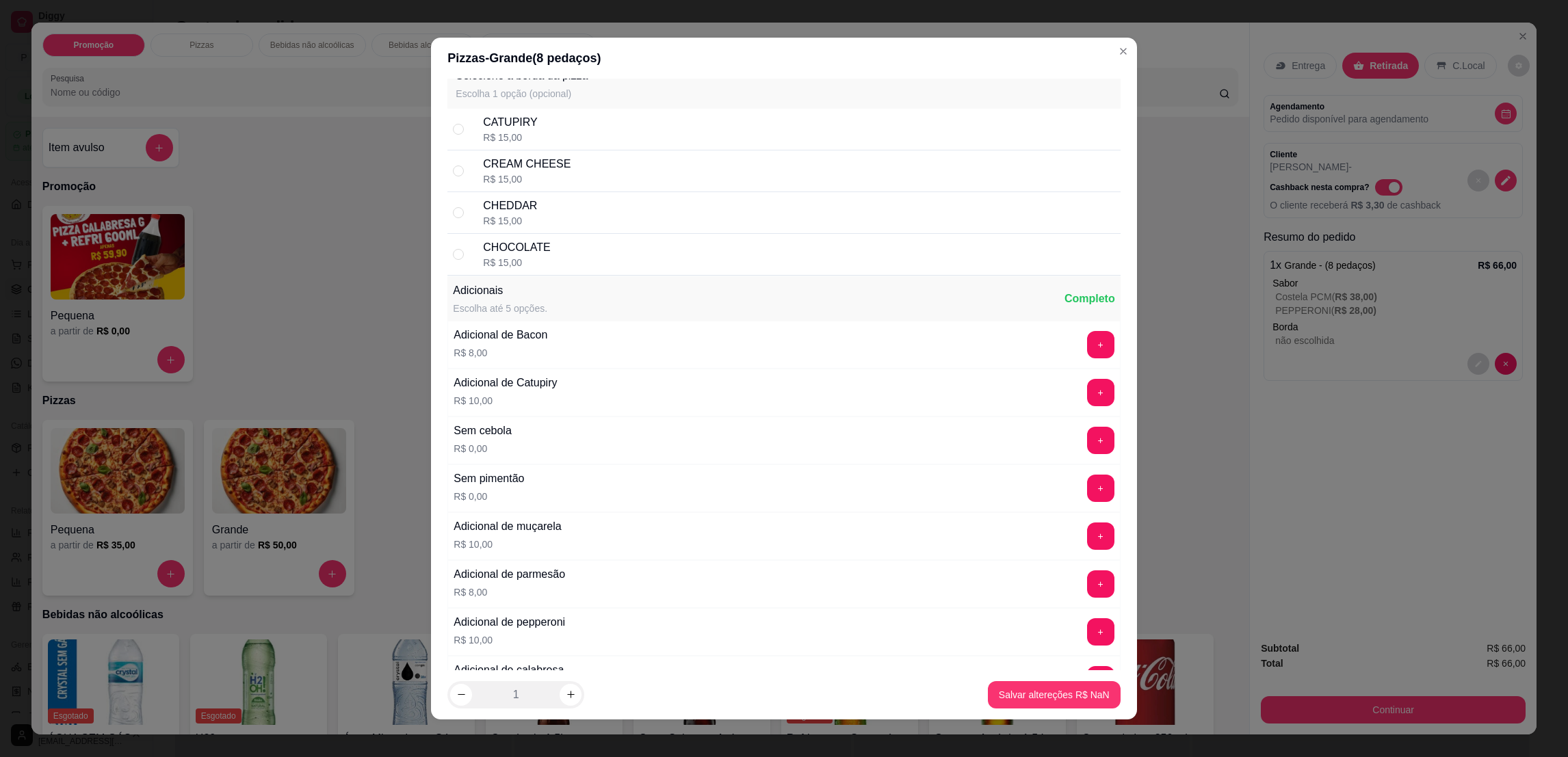
click at [536, 164] on div "CREAM CHEESE" at bounding box center [526, 164] width 87 height 16
radio input "true"
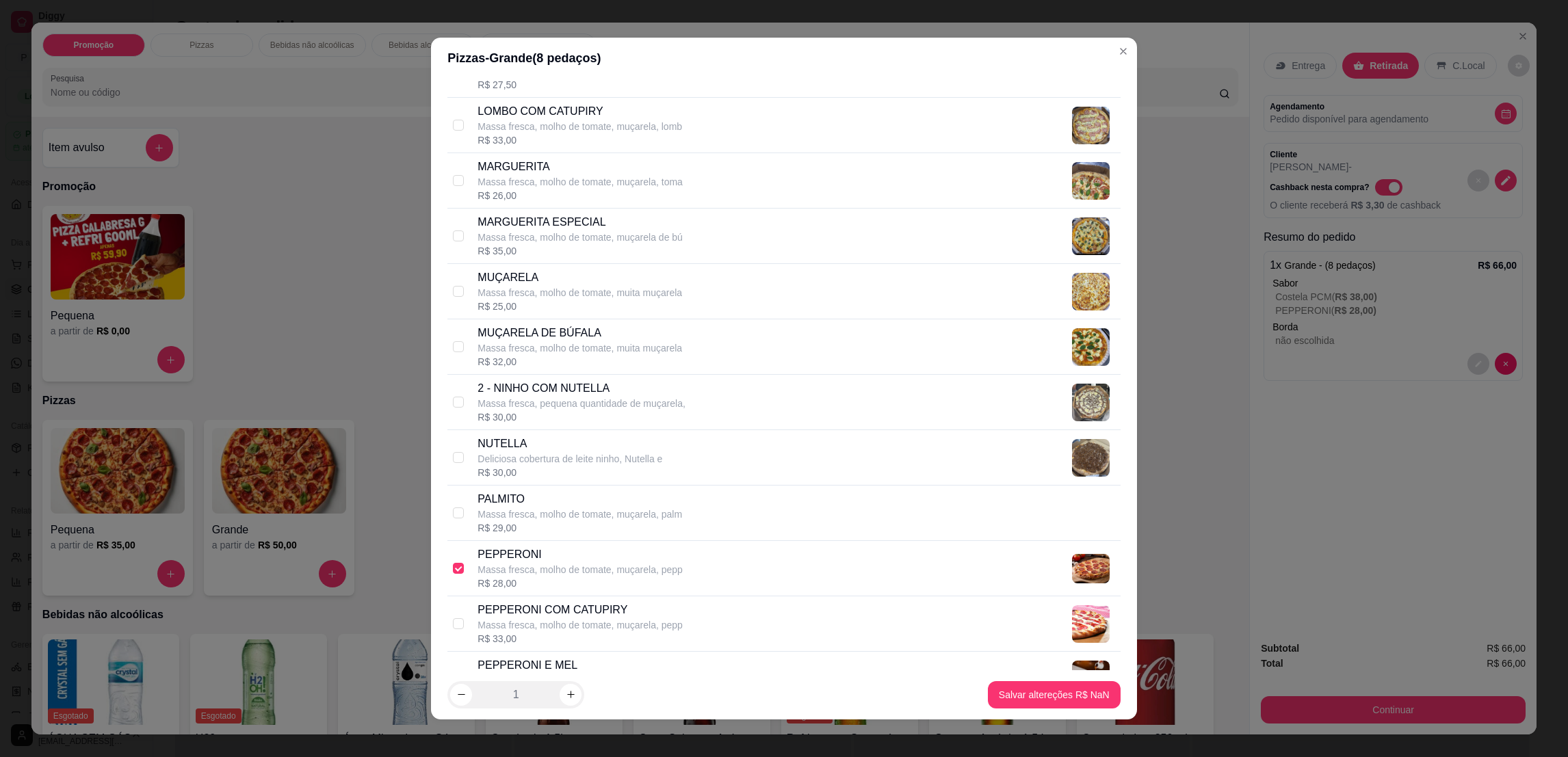
scroll to position [1128, 0]
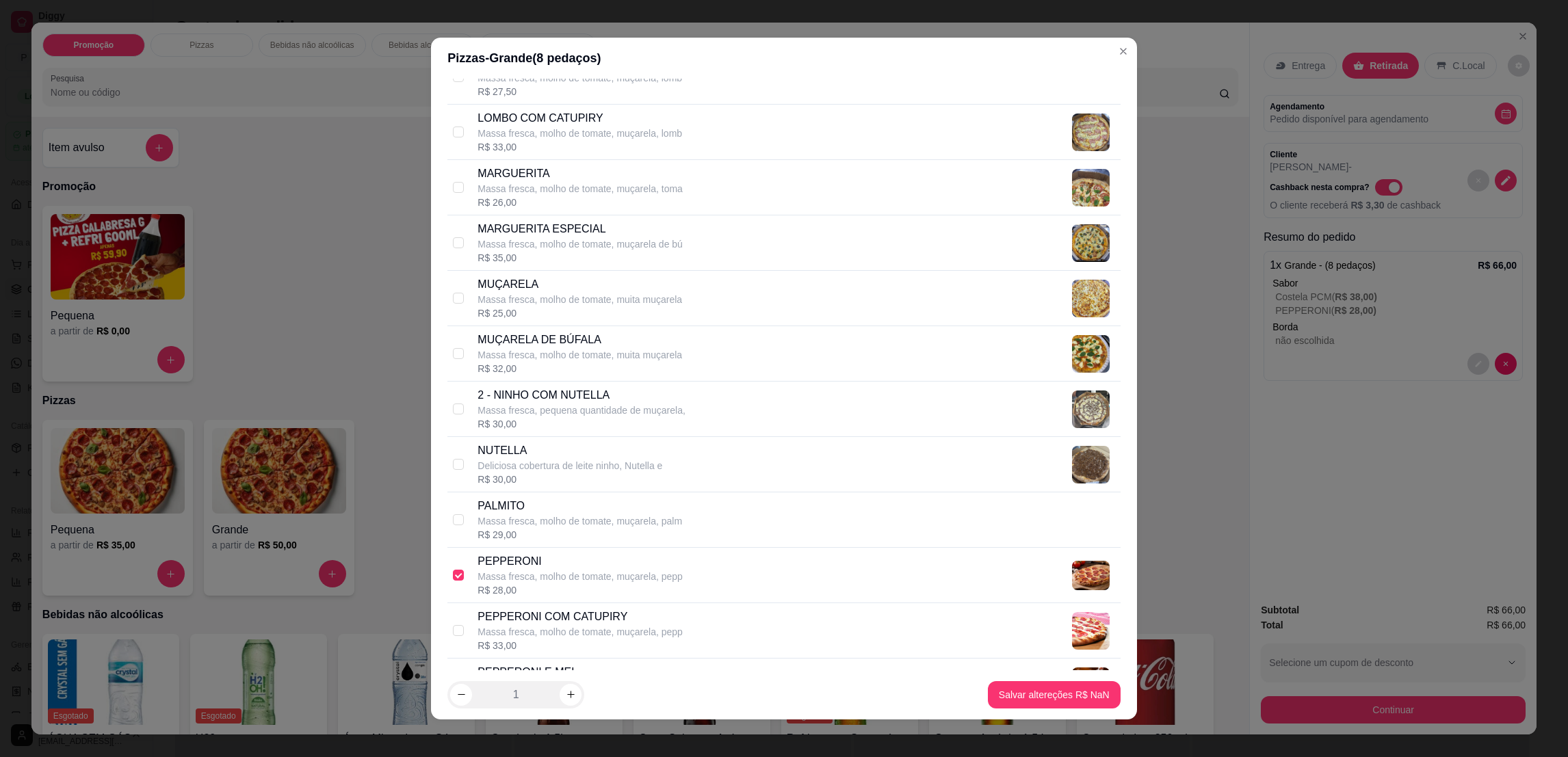
click at [550, 566] on p "PEPPERONI" at bounding box center [580, 562] width 205 height 16
checkbox input "true"
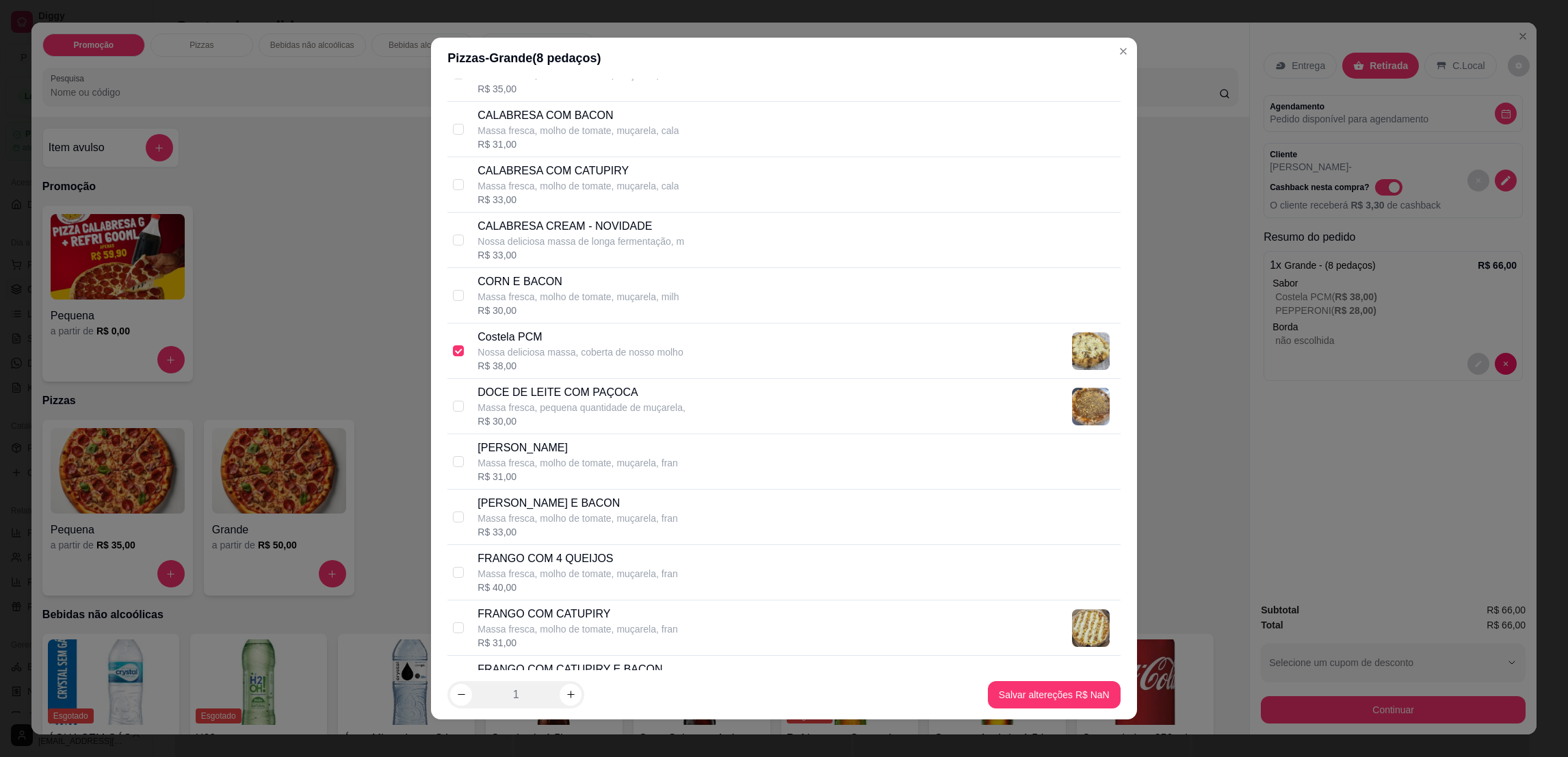
click at [572, 359] on p "Nossa deliciosa massa, coberta de nosso molho" at bounding box center [580, 352] width 205 height 14
checkbox input "true"
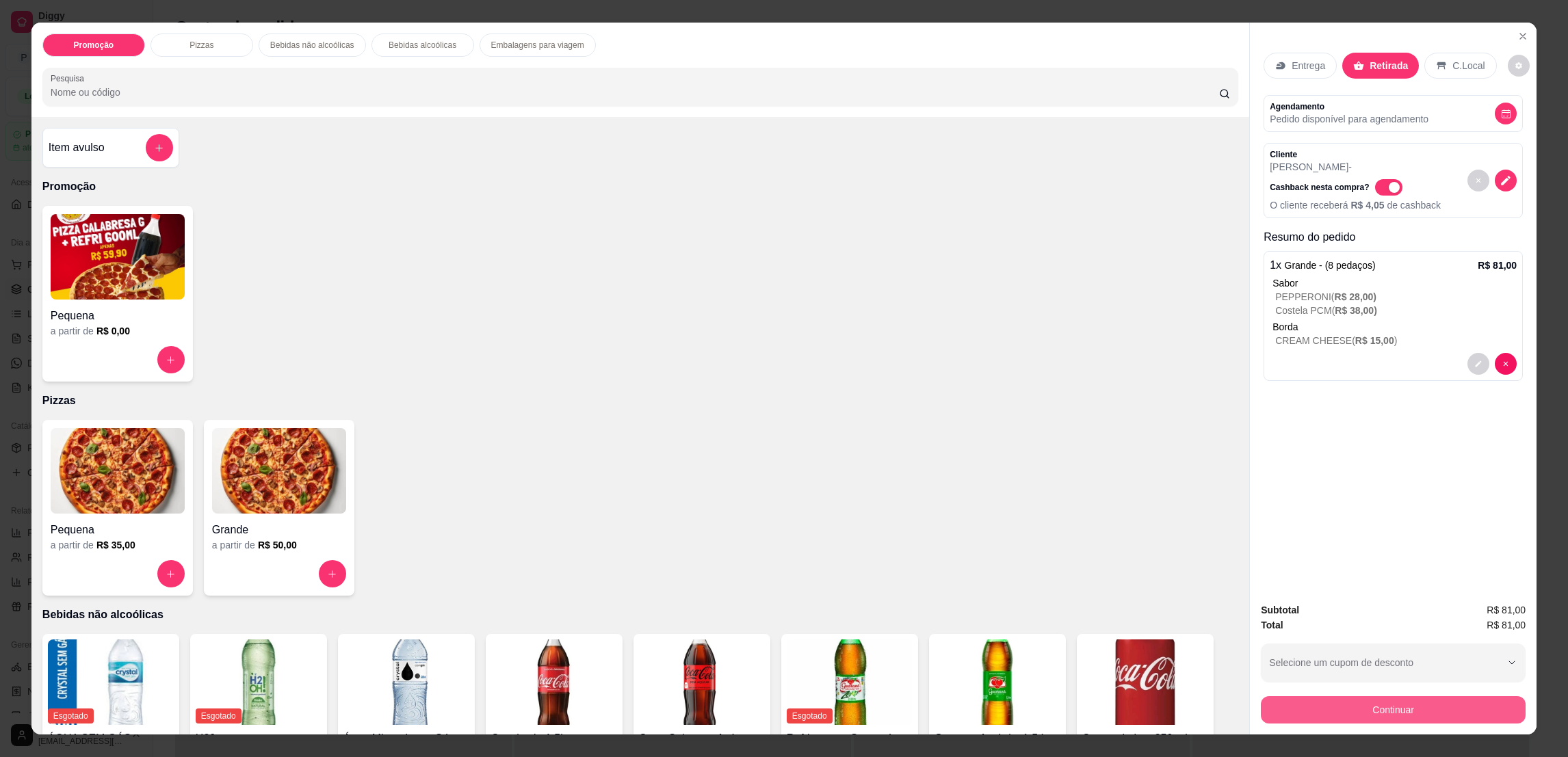
click at [1288, 713] on button "Continuar" at bounding box center [1393, 710] width 265 height 27
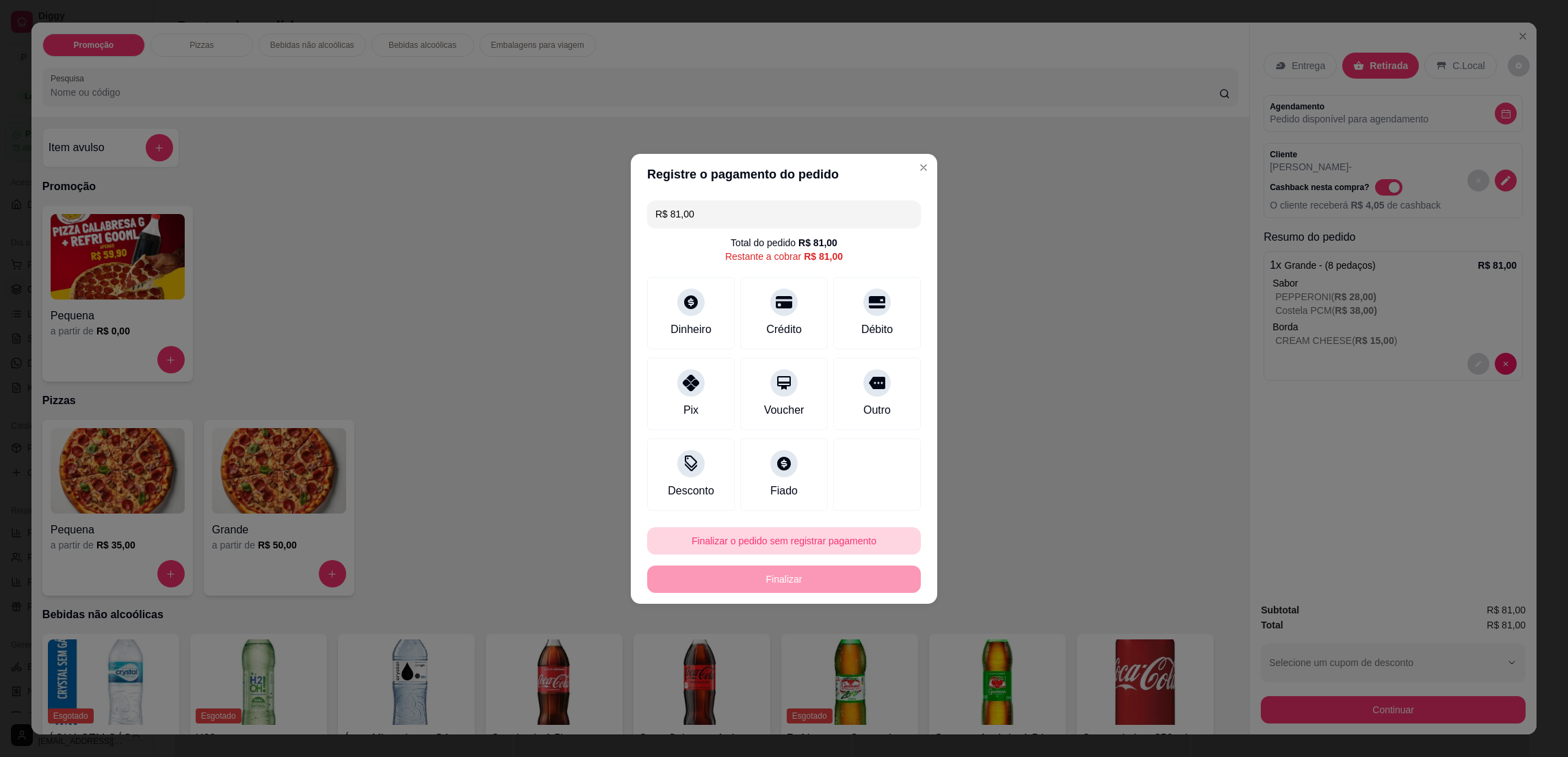
click at [765, 534] on button "Finalizar o pedido sem registrar pagamento" at bounding box center [784, 541] width 273 height 27
click at [870, 657] on button "Confirmar" at bounding box center [870, 654] width 51 height 21
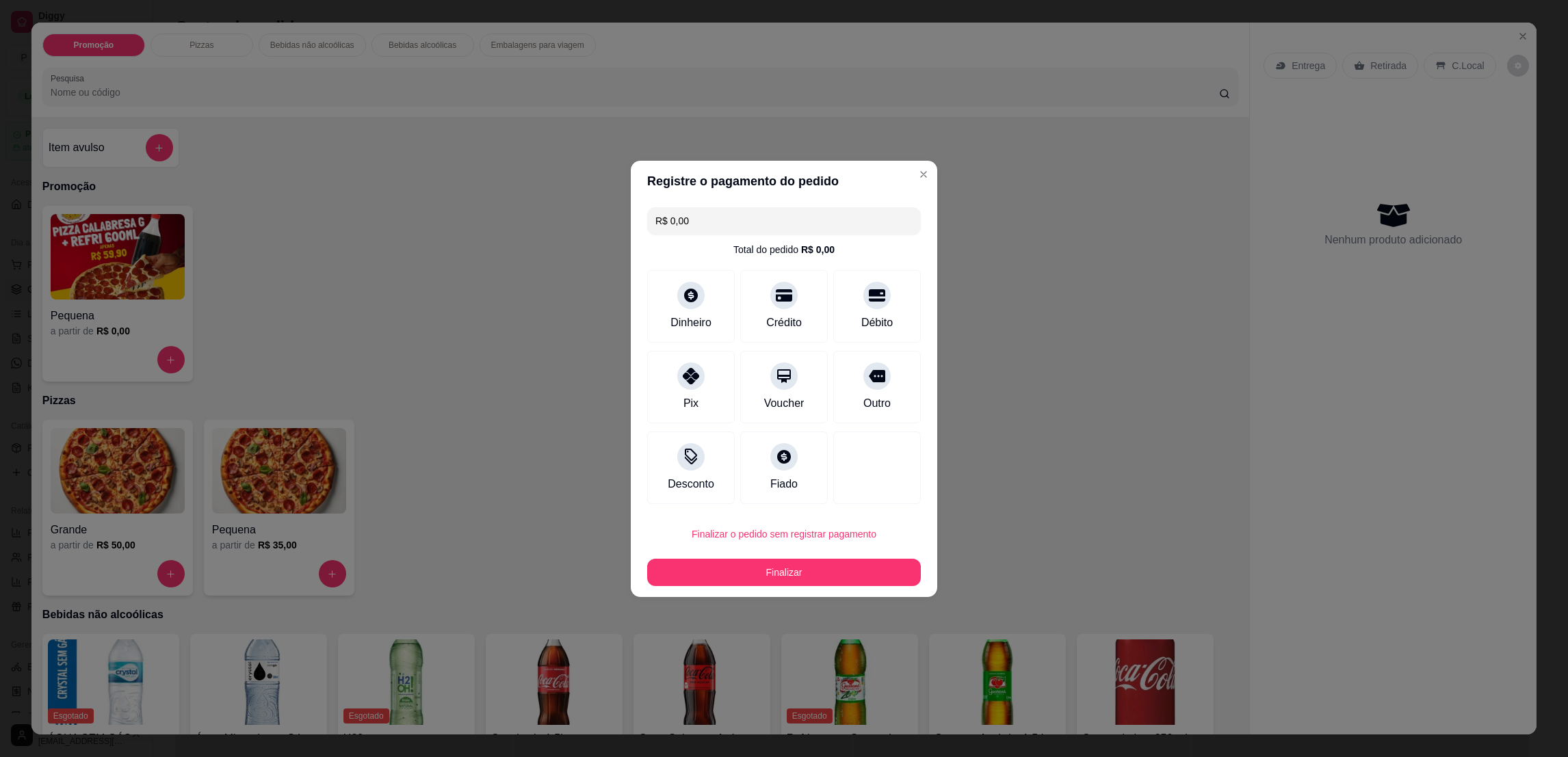
type input "R$ 0,00"
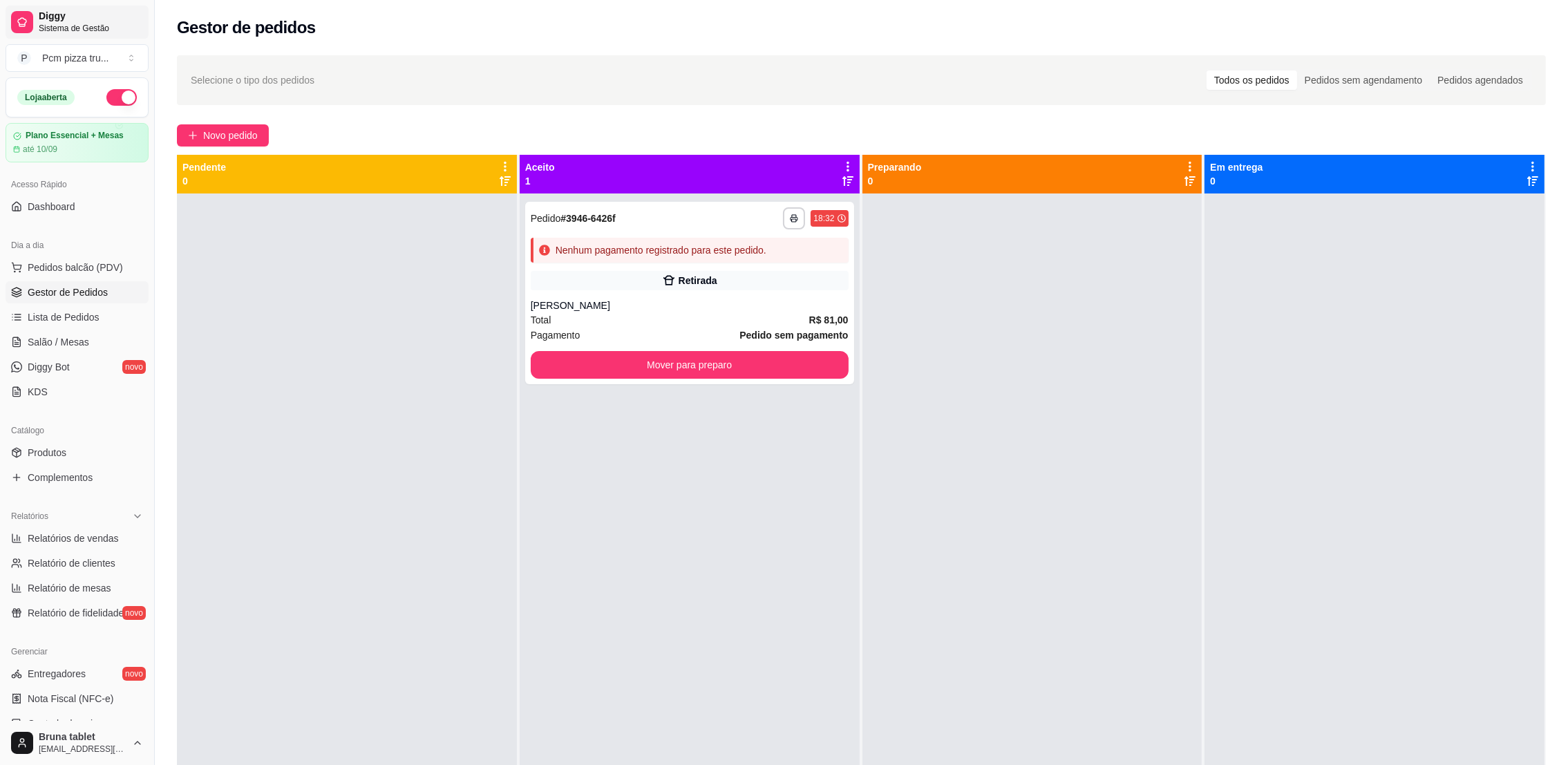
click at [96, 17] on span "Diggy" at bounding box center [91, 17] width 104 height 12
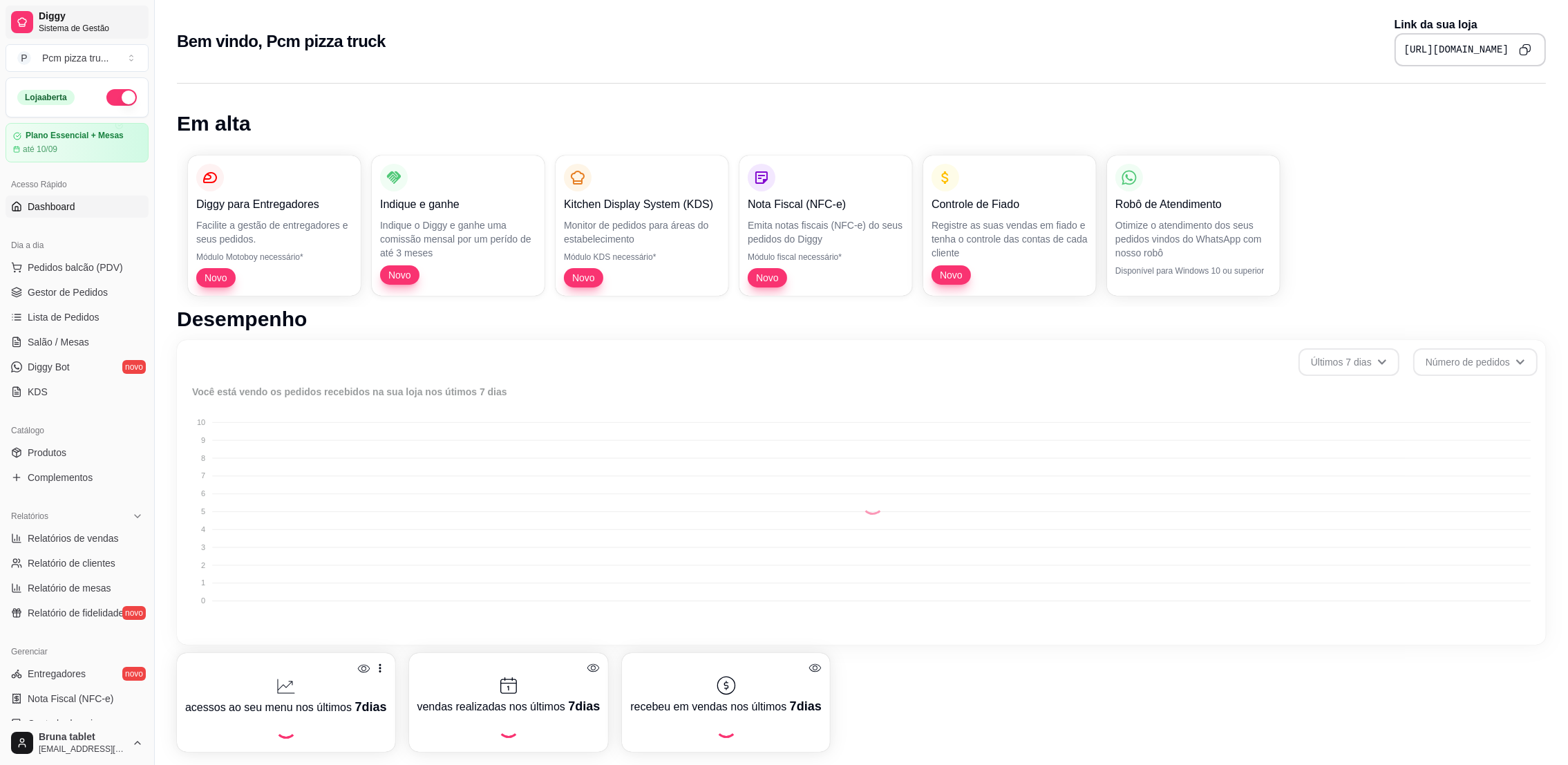
click at [39, 26] on span "Sistema de Gestão" at bounding box center [91, 28] width 104 height 11
click at [109, 26] on span "Sistema de Gestão" at bounding box center [91, 28] width 104 height 11
click at [1520, 49] on icon "Copy to clipboard" at bounding box center [1526, 50] width 12 height 12
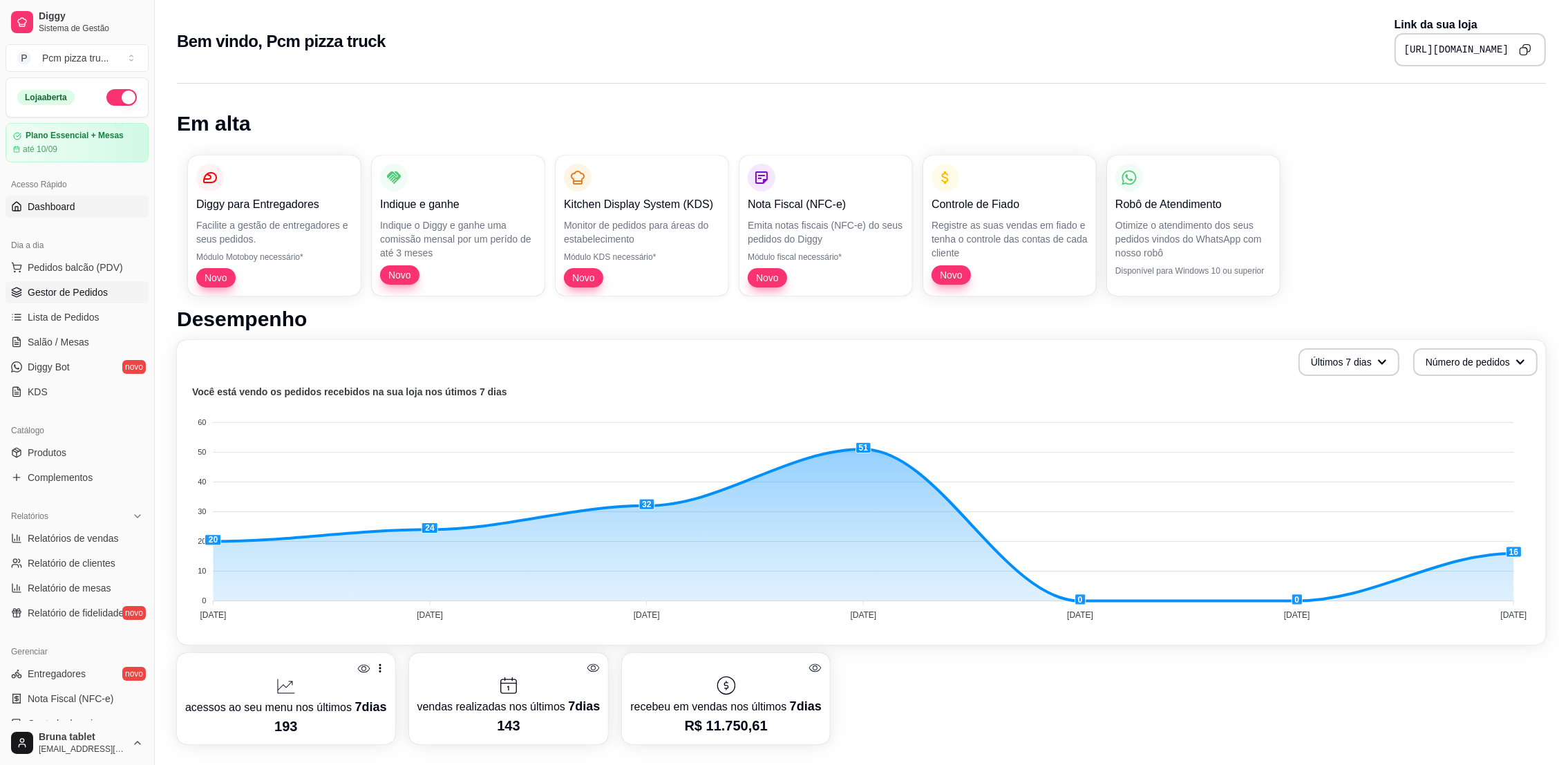
click at [110, 290] on link "Gestor de Pedidos" at bounding box center [77, 292] width 143 height 22
click at [45, 291] on span "Gestor de Pedidos" at bounding box center [68, 292] width 81 height 14
click at [36, 291] on span "Gestor de Pedidos" at bounding box center [68, 292] width 81 height 14
click at [44, 290] on span "Gestor de Pedidos" at bounding box center [68, 292] width 81 height 14
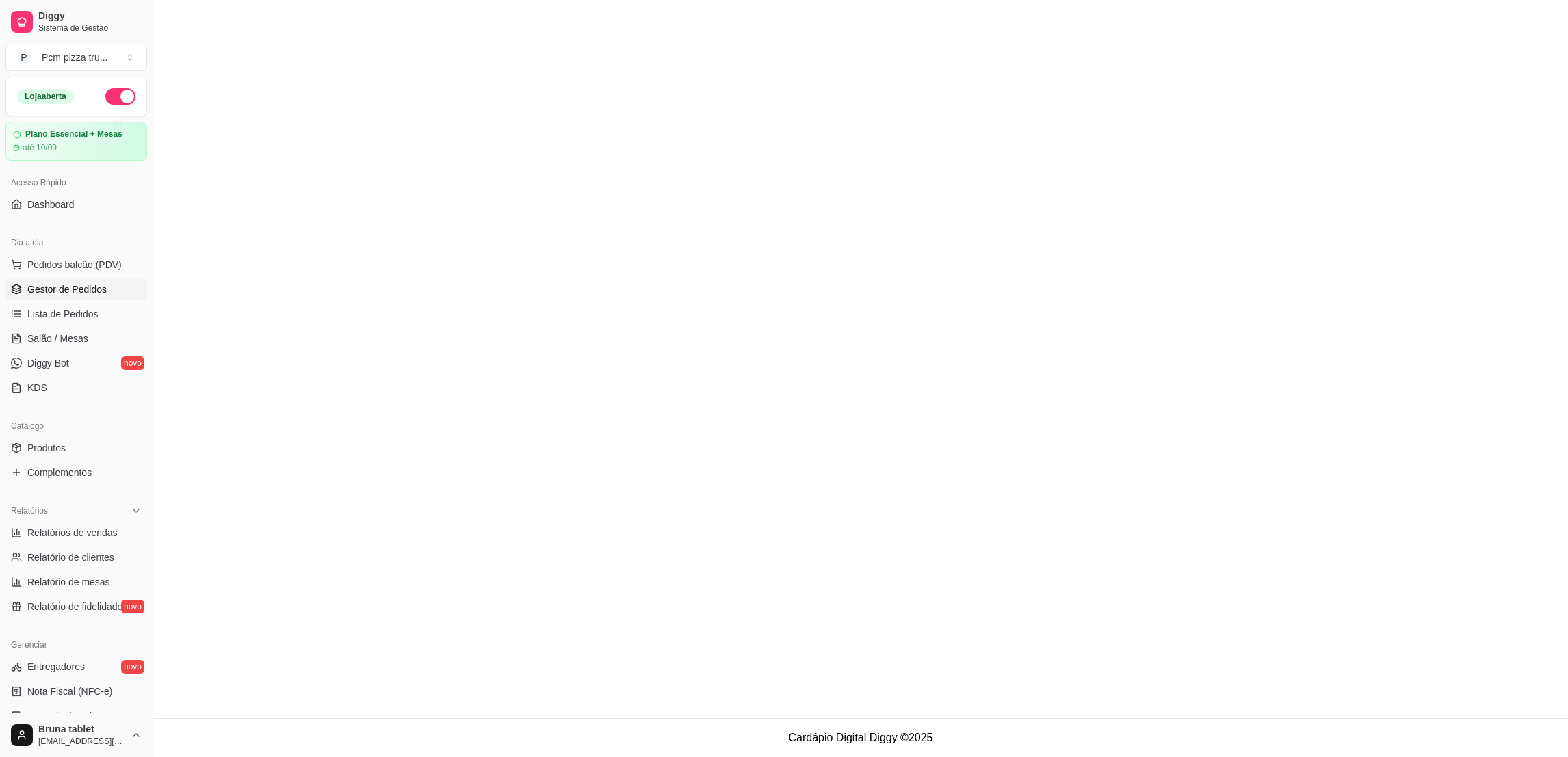
click at [71, 291] on span "Gestor de Pedidos" at bounding box center [67, 289] width 80 height 14
click at [93, 286] on span "Gestor de Pedidos" at bounding box center [67, 289] width 80 height 14
click at [89, 287] on span "Gestor de Pedidos" at bounding box center [67, 289] width 80 height 14
